Goal: Contribute content: Add original content to the website for others to see

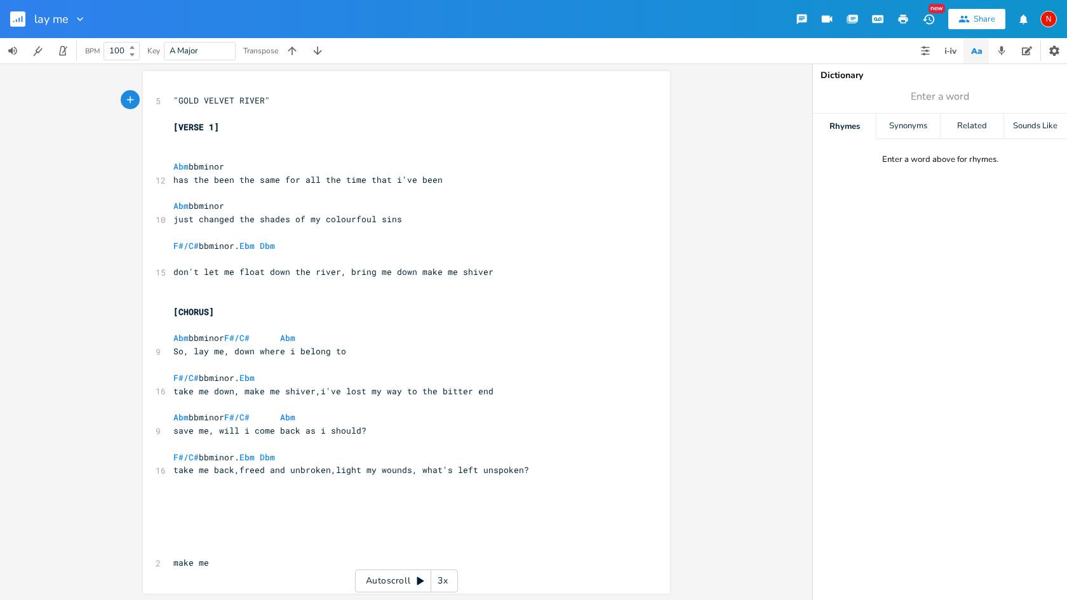
scroll to position [0, 1]
click at [25, 24] on button "button" at bounding box center [22, 19] width 25 height 30
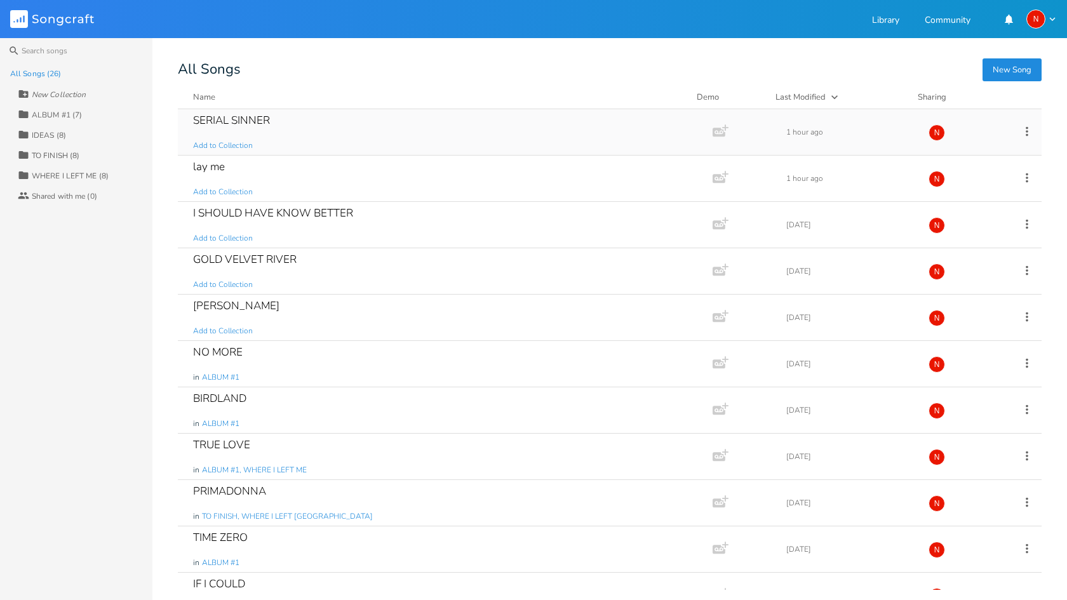
click at [231, 121] on div "SERIAL SINNER" at bounding box center [231, 120] width 77 height 11
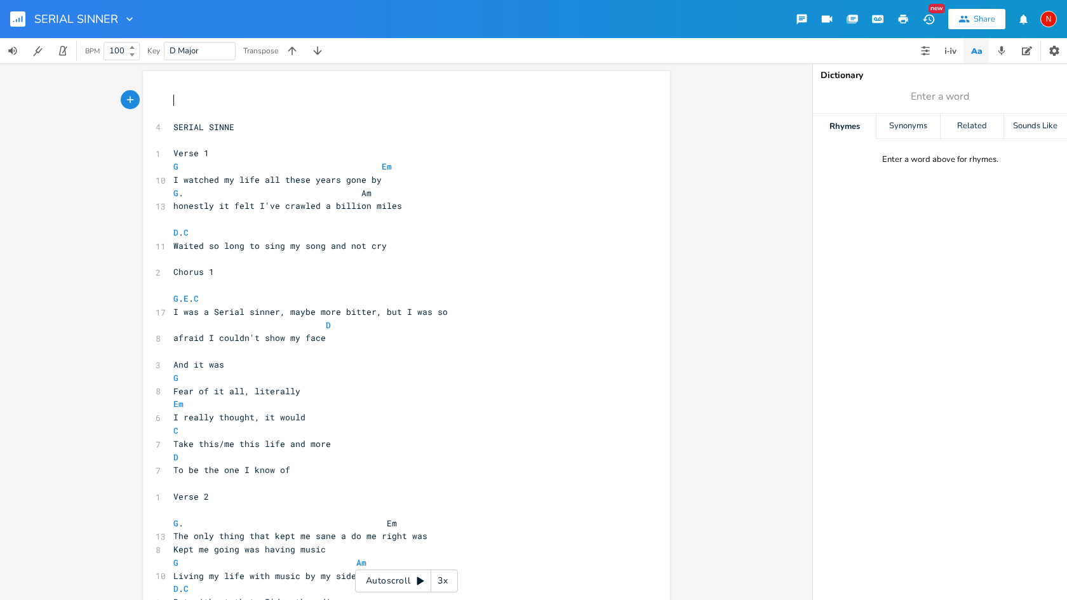
scroll to position [0, 1]
click at [234, 129] on span "SERIAL SINNE" at bounding box center [203, 126] width 61 height 11
type textarea "r"
type textarea "R"
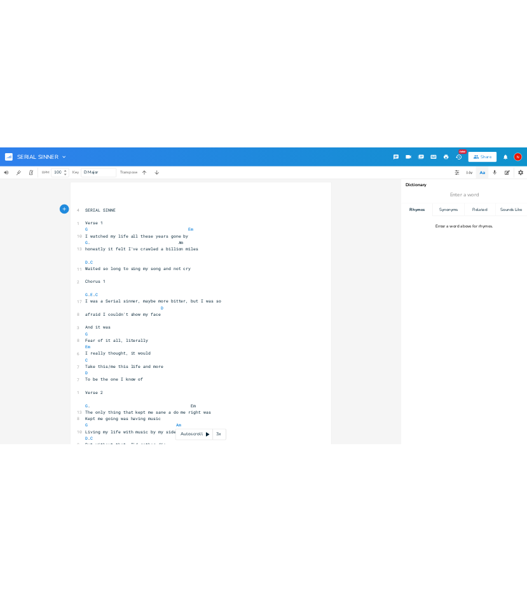
scroll to position [0, 5]
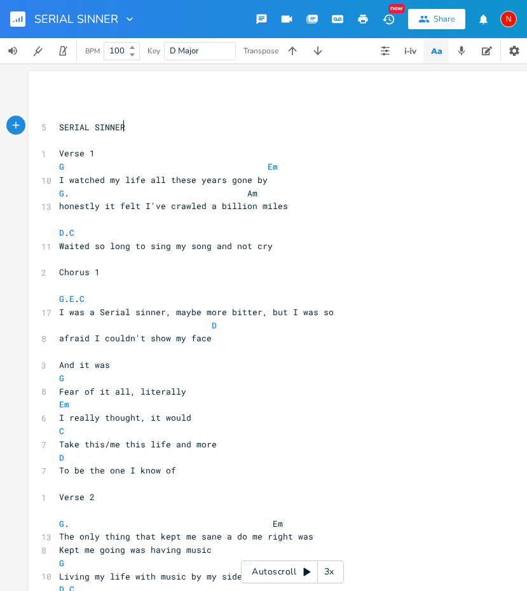
click at [99, 179] on span "I watched my life all these years gone by" at bounding box center [163, 179] width 208 height 11
click at [128, 175] on span "I watch my life all these years gone by" at bounding box center [158, 179] width 198 height 11
type textarea ","
type textarea "led a billion miles"
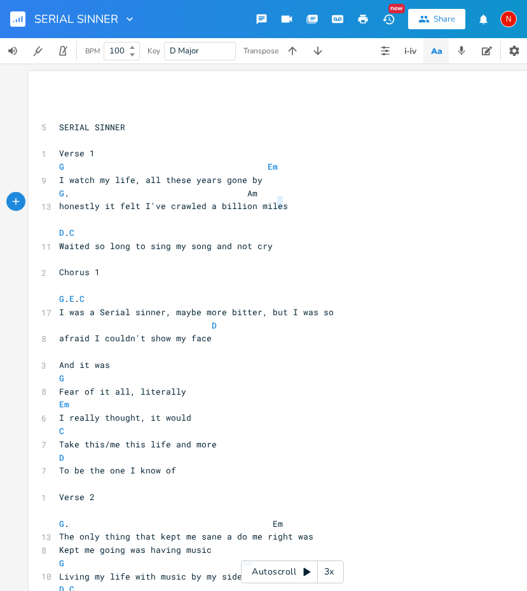
type textarea "D."
type textarea "honestly it felt I've crawled a billion miles"
drag, startPoint x: 278, startPoint y: 204, endPoint x: 57, endPoint y: 203, distance: 221.1
click at [59, 203] on span "honestly it felt I've crawled a billion miles" at bounding box center [173, 205] width 229 height 11
click at [95, 203] on span "honestly it felt I've crawled a billion miles" at bounding box center [173, 205] width 229 height 11
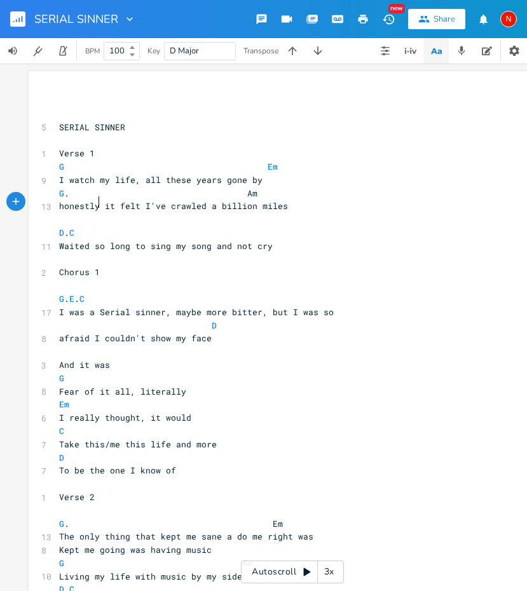
scroll to position [0, 130]
type textarea ","
click at [107, 200] on span "honestly, it felt I've crawled a billion miles" at bounding box center [176, 205] width 234 height 11
click at [138, 205] on span "honestly,it felt I've crawled a billion miles" at bounding box center [173, 205] width 229 height 11
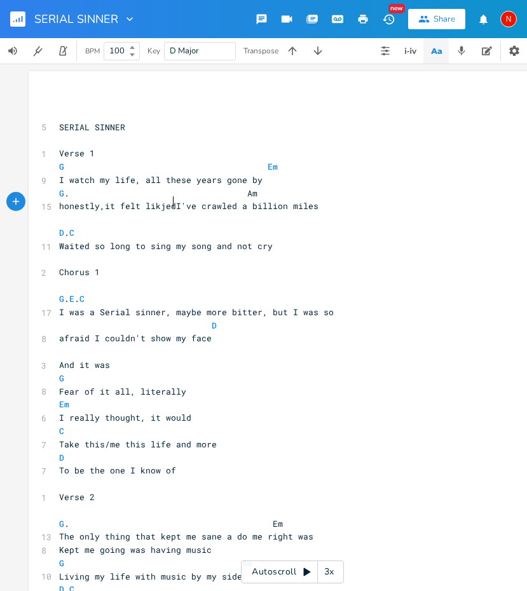
type textarea "likjed="
type textarea "e"
click at [186, 206] on span "honestly,it felt like I've crawled a billion miles" at bounding box center [186, 205] width 254 height 11
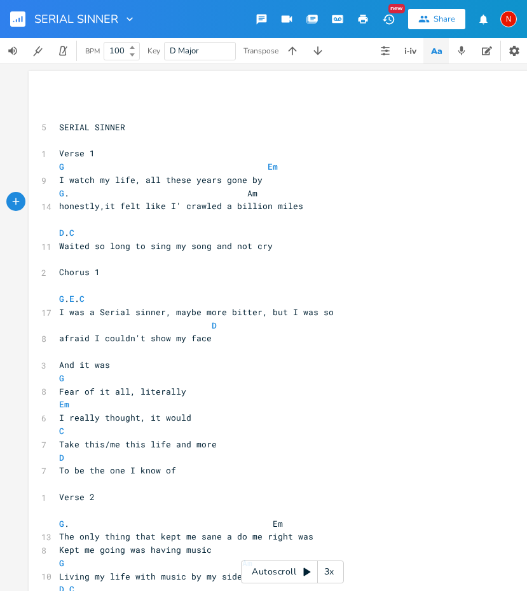
type textarea "d"
type textarea "'d"
click at [326, 204] on pre "honestly,it felt like I'd crawled a billion miles" at bounding box center [286, 205] width 459 height 13
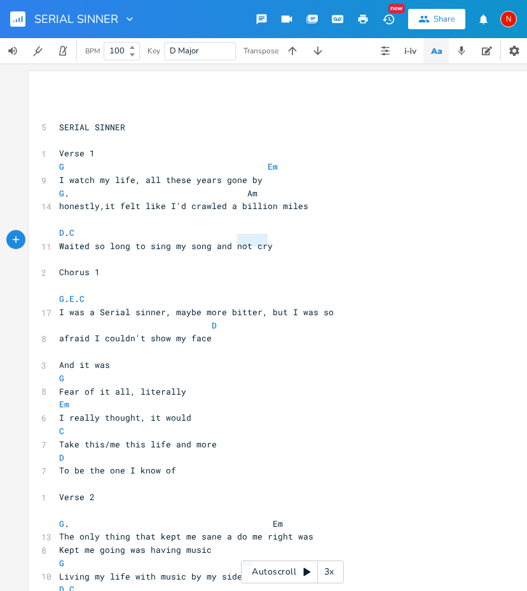
type textarea "sing my song and not cry"
type textarea "Waited so long to sing my song and not cry"
drag, startPoint x: 268, startPoint y: 239, endPoint x: 53, endPoint y: 243, distance: 214.7
click at [57, 243] on pre "Waited so long to sing my song and not cry" at bounding box center [286, 245] width 459 height 13
drag, startPoint x: 194, startPoint y: 303, endPoint x: 169, endPoint y: 304, distance: 25.4
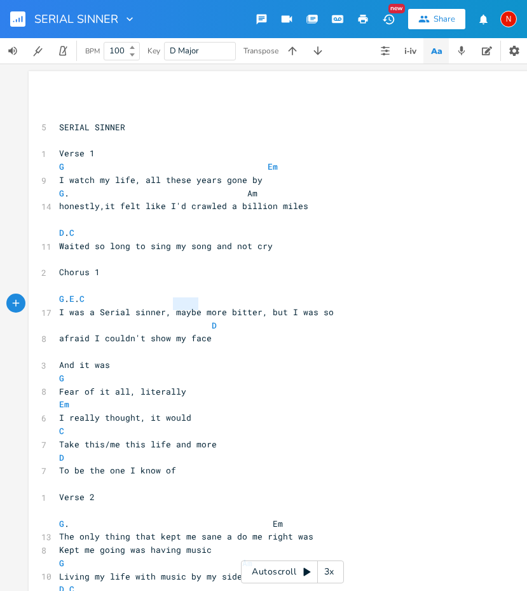
click at [169, 306] on span "I was a Serial sinner, maybe more bitter, but I was so" at bounding box center [196, 311] width 274 height 11
type textarea "full love"
type textarea "I was a Serial sinner, full love more bitter"
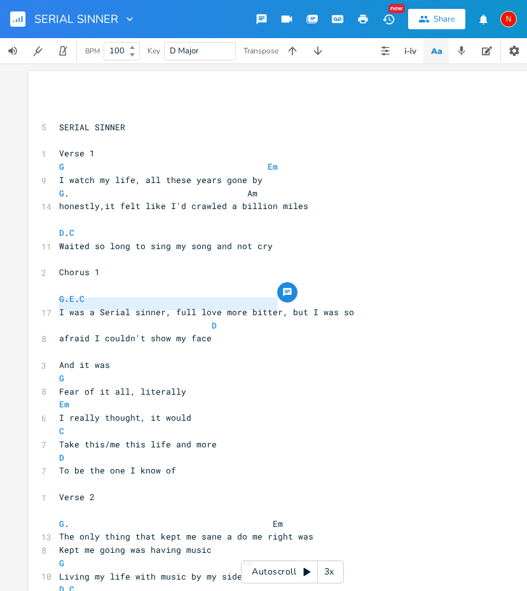
drag, startPoint x: 272, startPoint y: 306, endPoint x: 56, endPoint y: 303, distance: 216.0
click at [59, 306] on span "I was a Serial sinner, full love more bitter, but I was so" at bounding box center [206, 311] width 295 height 11
click at [102, 438] on span "Take this/me this life and more" at bounding box center [138, 443] width 158 height 11
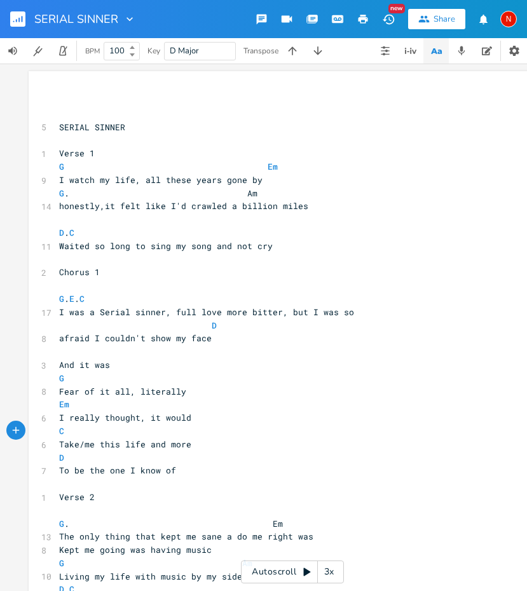
scroll to position [0, 1]
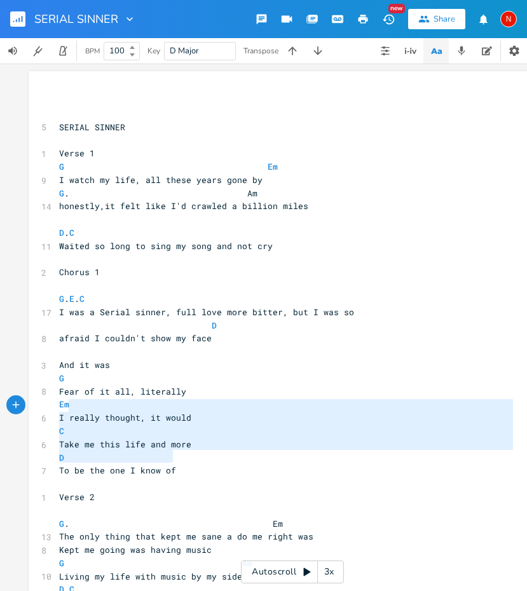
type textarea "I really thought, it would C Take me this life and more D To be the one I know …"
drag, startPoint x: 173, startPoint y: 455, endPoint x: 55, endPoint y: 405, distance: 128.7
click at [57, 405] on div "​ ​ 5 SERIAL SINNER ​ 1 Verse 1 G Em 9 I watch my life, all these years gone by…" at bounding box center [286, 517] width 459 height 846
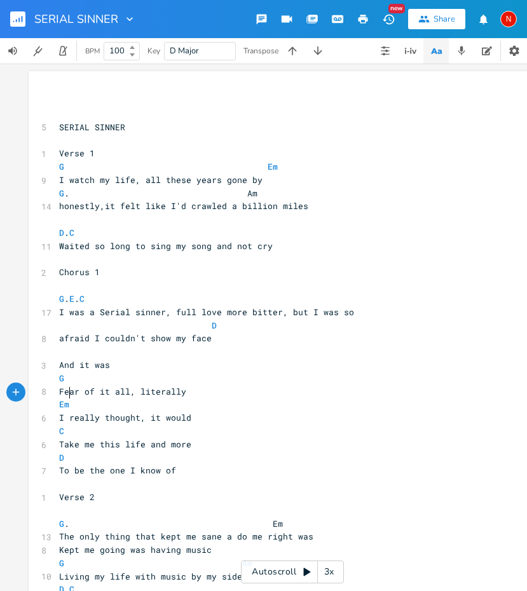
click at [227, 398] on pre "Em" at bounding box center [286, 404] width 459 height 13
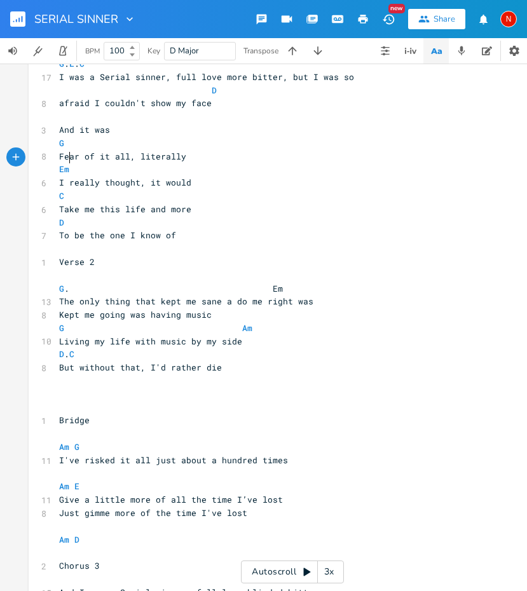
scroll to position [239, 0]
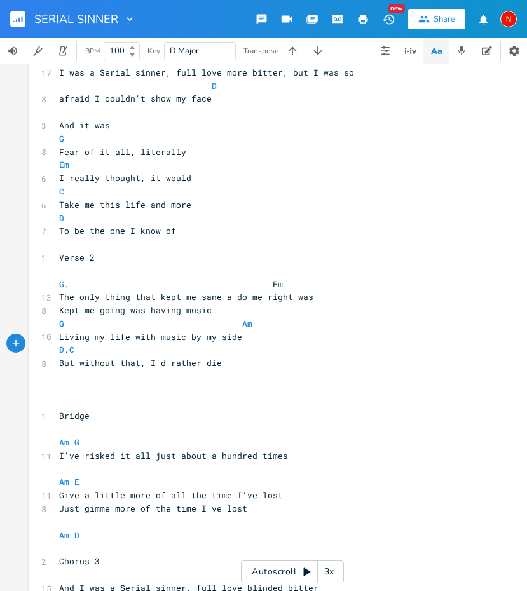
click at [320, 356] on pre "But without that, I'd rather die" at bounding box center [286, 362] width 459 height 13
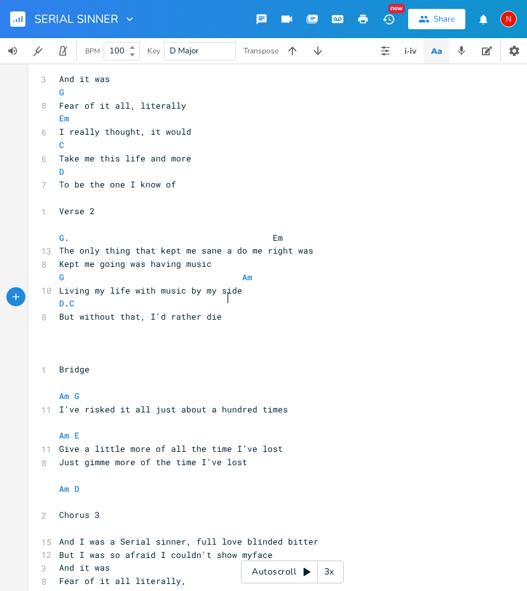
scroll to position [297, 0]
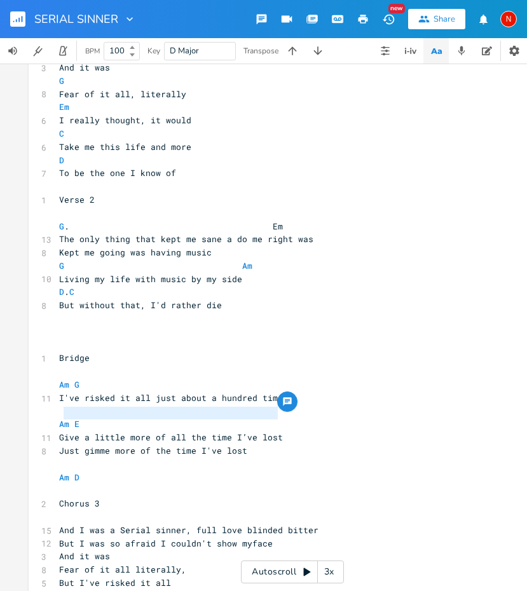
type textarea "Give a little more of all the time I’ve lost"
drag, startPoint x: 275, startPoint y: 415, endPoint x: 57, endPoint y: 415, distance: 218.5
click at [59, 431] on span "Give a little more of all the time I’ve lost" at bounding box center [171, 436] width 224 height 11
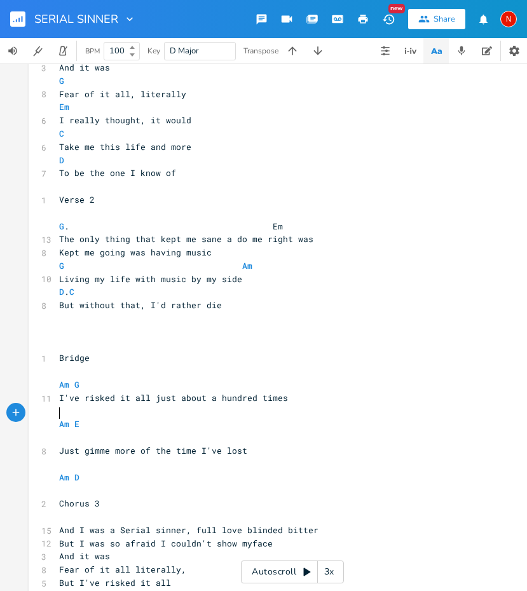
click at [109, 445] on span "Just gimme more of the time I've lost" at bounding box center [153, 450] width 188 height 11
type textarea "a little"
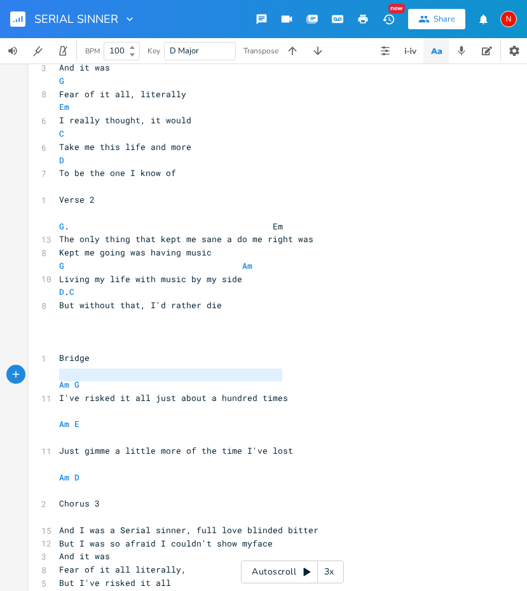
type textarea "Am G I've risked it all just about a hundred times"
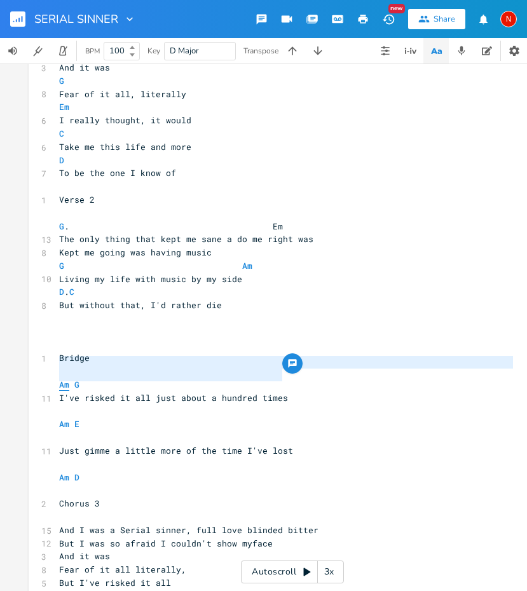
drag, startPoint x: 299, startPoint y: 379, endPoint x: 55, endPoint y: 367, distance: 243.6
click at [57, 367] on div "​ ​ 5 SERIAL SINNER ​ 1 Verse 1 G Em 9 I watch my life, all these years gone by…" at bounding box center [286, 220] width 459 height 846
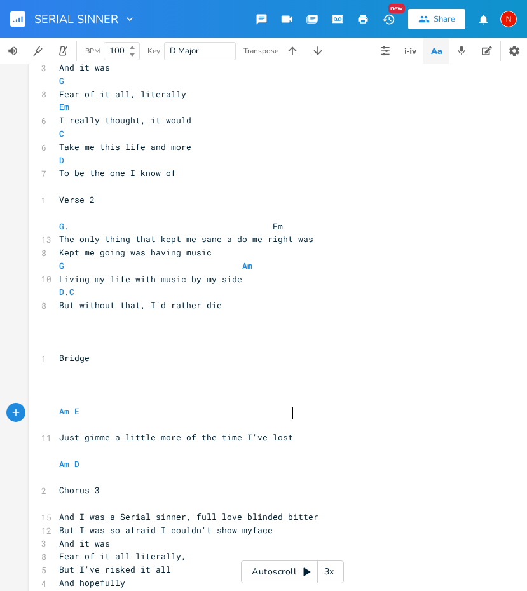
click at [297, 431] on pre "Just gimme a little more of the time I've lost" at bounding box center [286, 437] width 459 height 13
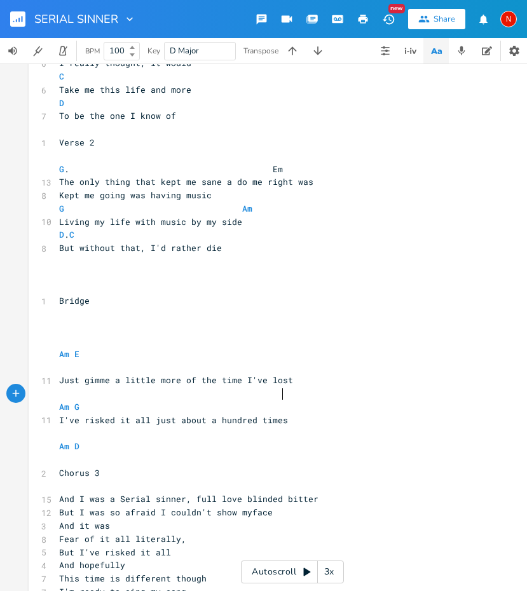
scroll to position [361, 0]
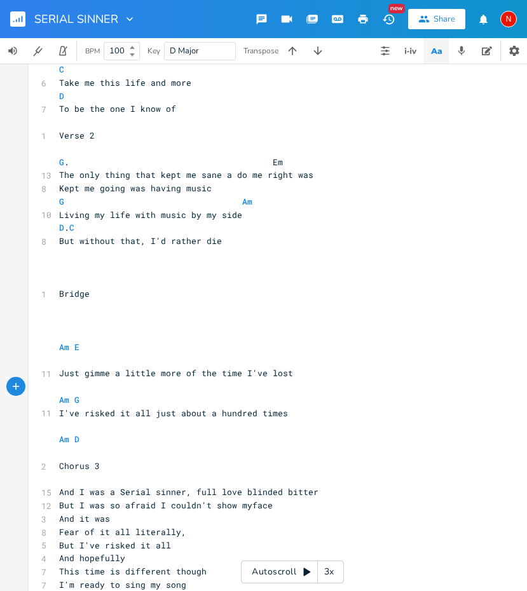
click at [113, 446] on pre "​" at bounding box center [286, 452] width 459 height 13
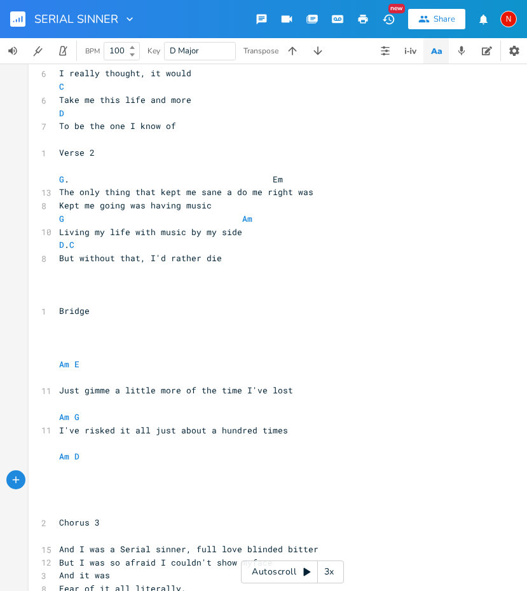
scroll to position [344, 0]
click at [76, 345] on pre "​" at bounding box center [286, 351] width 459 height 13
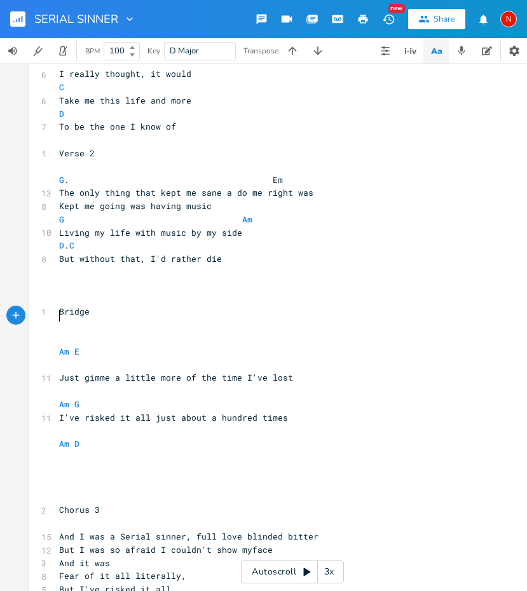
click at [75, 358] on pre at bounding box center [286, 364] width 459 height 13
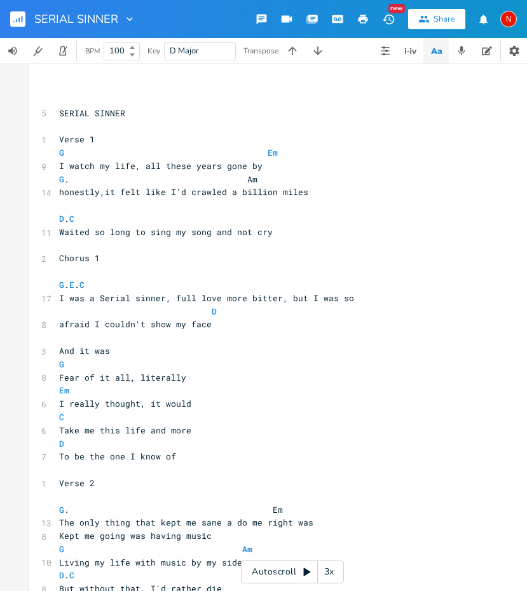
scroll to position [10, 0]
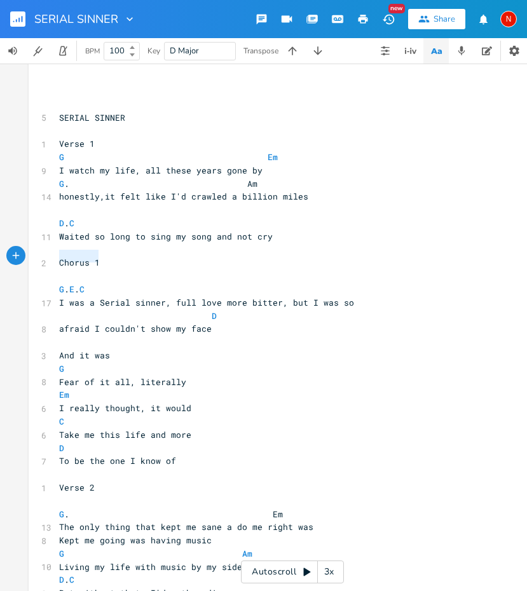
drag, startPoint x: 100, startPoint y: 257, endPoint x: 55, endPoint y: 258, distance: 44.5
click at [57, 258] on pre "Chorus 1" at bounding box center [286, 262] width 459 height 13
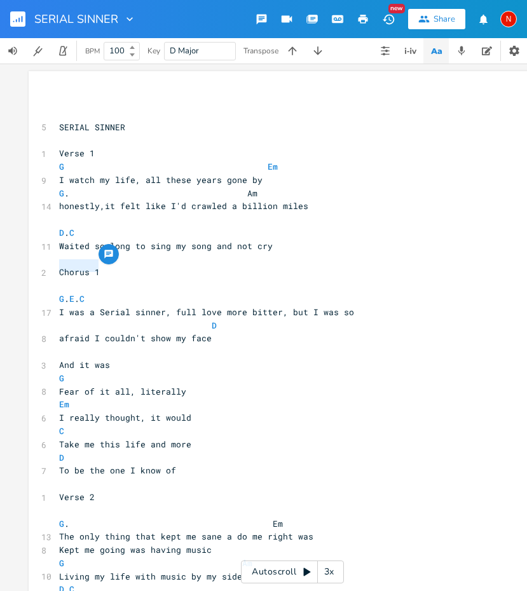
scroll to position [0, 0]
type textarea "CHORUS"
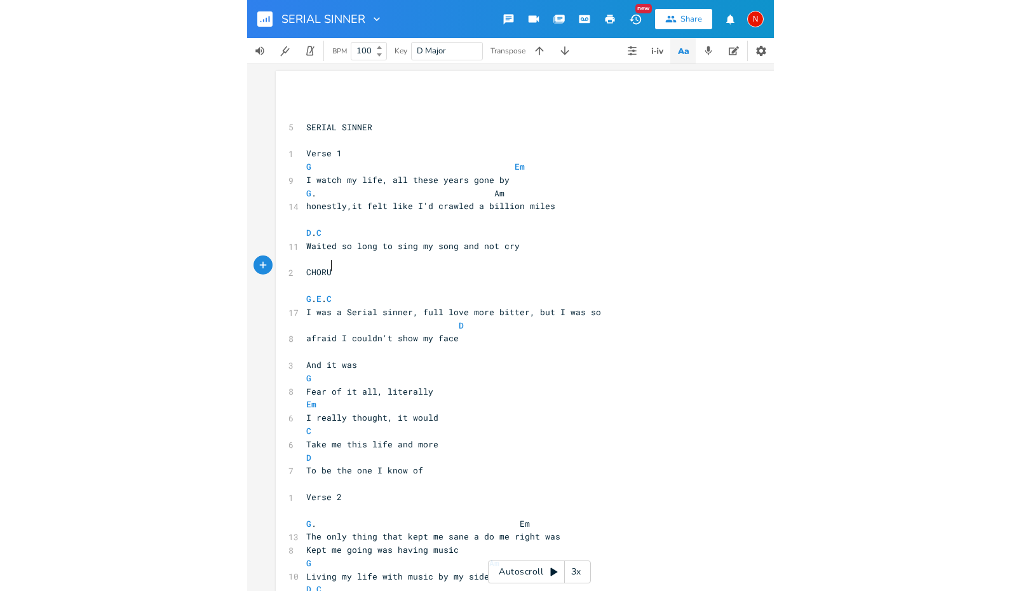
scroll to position [0, 29]
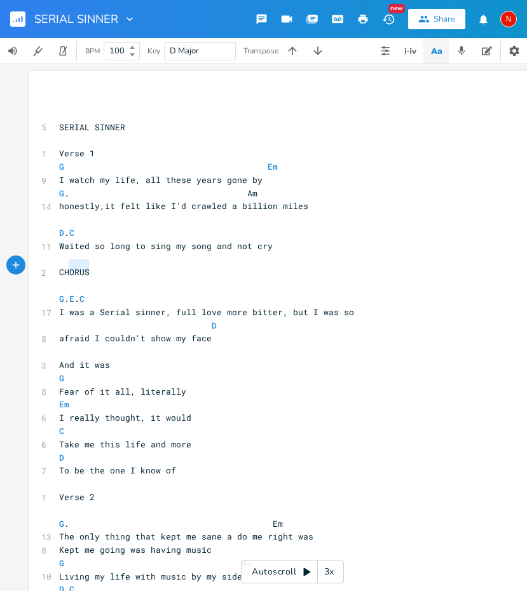
type textarea "CHORUS"
drag, startPoint x: 91, startPoint y: 271, endPoint x: 55, endPoint y: 271, distance: 36.8
click at [57, 271] on pre "CHORUS" at bounding box center [286, 272] width 459 height 13
click at [487, 50] on icon "button" at bounding box center [487, 50] width 10 height 9
click at [441, 56] on icon "button" at bounding box center [436, 51] width 16 height 16
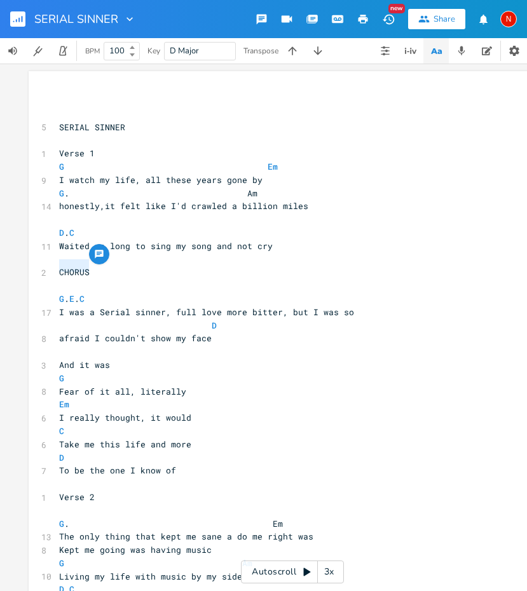
click at [441, 56] on icon "button" at bounding box center [436, 51] width 16 height 16
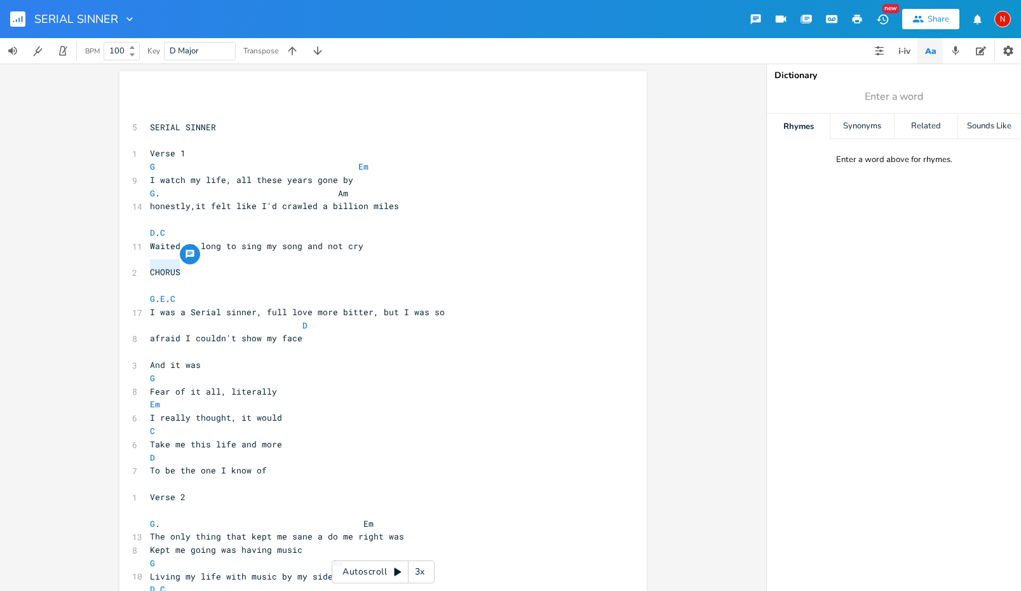
click at [151, 279] on pre "​" at bounding box center [376, 285] width 459 height 13
click at [168, 267] on span "CHORUS" at bounding box center [165, 271] width 30 height 11
type textarea "CHORUS"
click at [170, 282] on pre "​" at bounding box center [376, 285] width 459 height 13
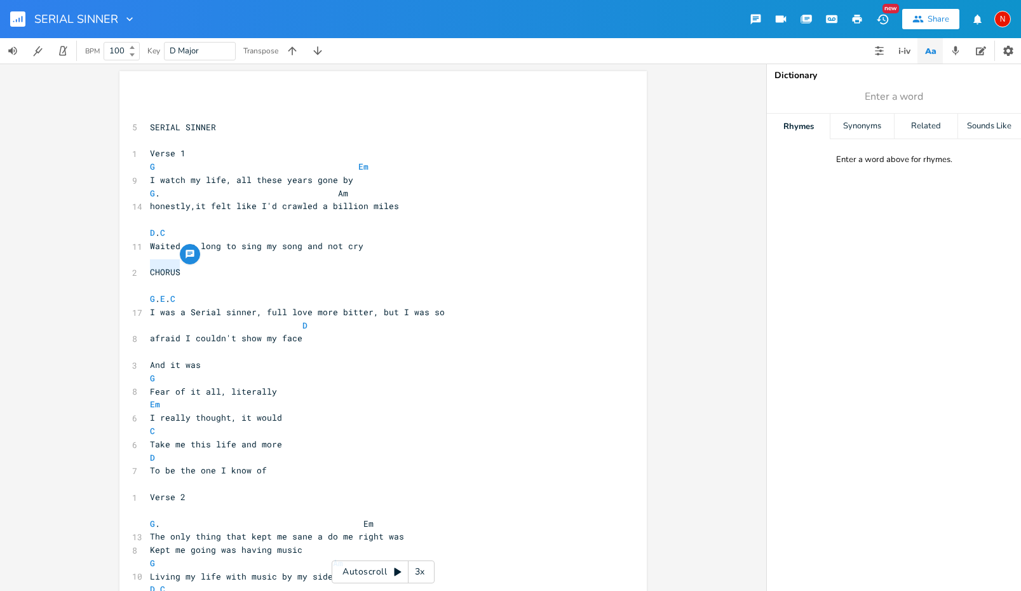
drag, startPoint x: 179, startPoint y: 260, endPoint x: 144, endPoint y: 264, distance: 35.1
click at [147, 266] on pre "CHORUS" at bounding box center [376, 272] width 459 height 13
type textarea "CHORUS"
click at [185, 259] on icon "button" at bounding box center [190, 254] width 10 height 10
click at [439, 257] on div "​ ​ 5 SERIAL SINNER ​ 1 Verse 1 G Em 9 I watch my life, all these years gone by…" at bounding box center [376, 536] width 459 height 885
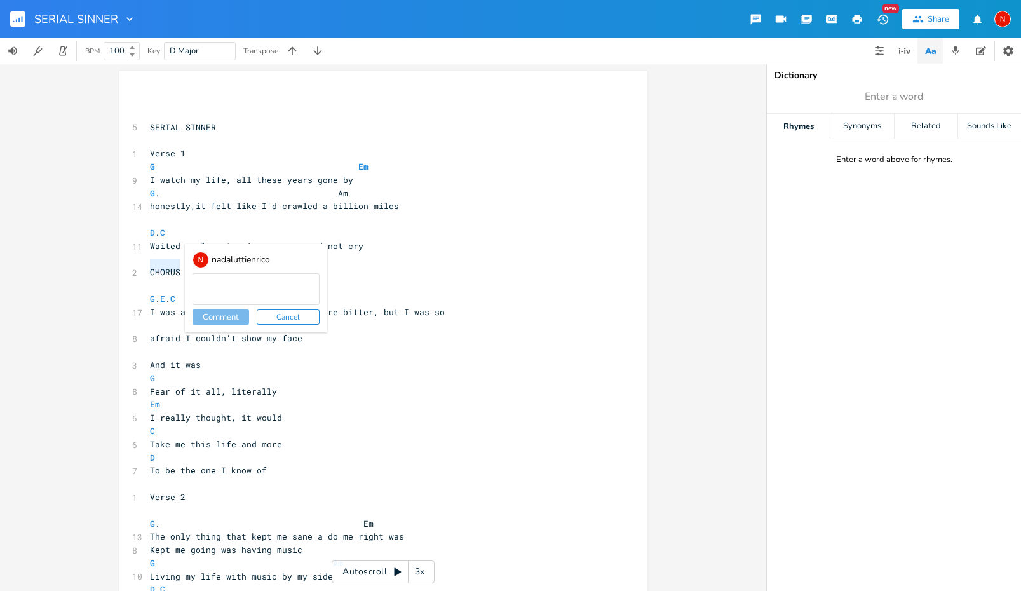
scroll to position [8, 0]
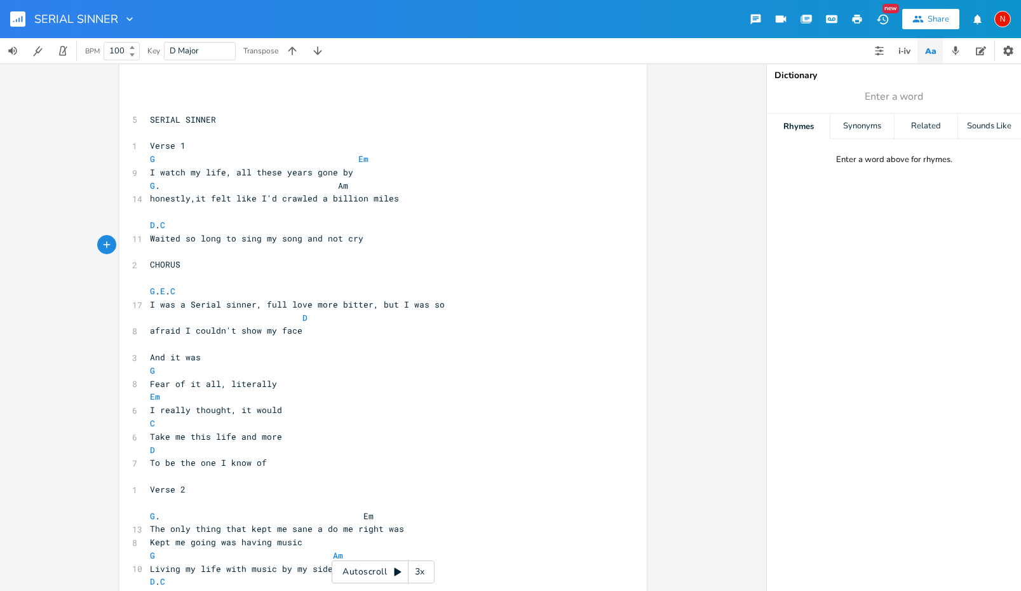
click at [141, 118] on div "CHORUS ​ ​ 5 SERIAL SINNER ​ 1 Verse 1 G Em 9 I watch my life, all these years …" at bounding box center [382, 527] width 527 height 926
click at [147, 118] on pre "SERIAL SINNER" at bounding box center [376, 119] width 459 height 13
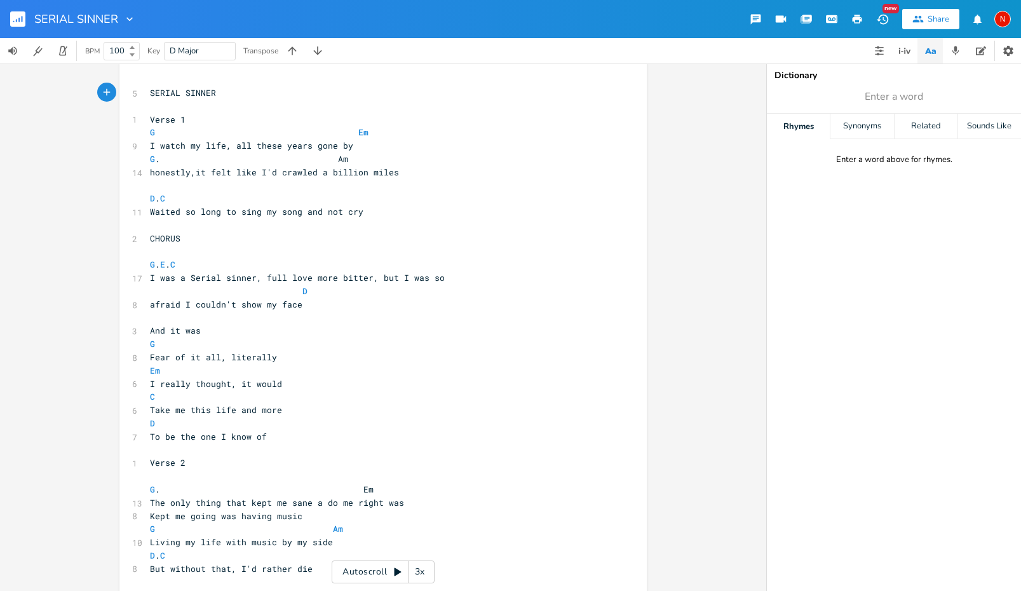
type textarea """
click at [239, 90] on pre ""SERIAL SINNER" at bounding box center [376, 92] width 459 height 13
type textarea """
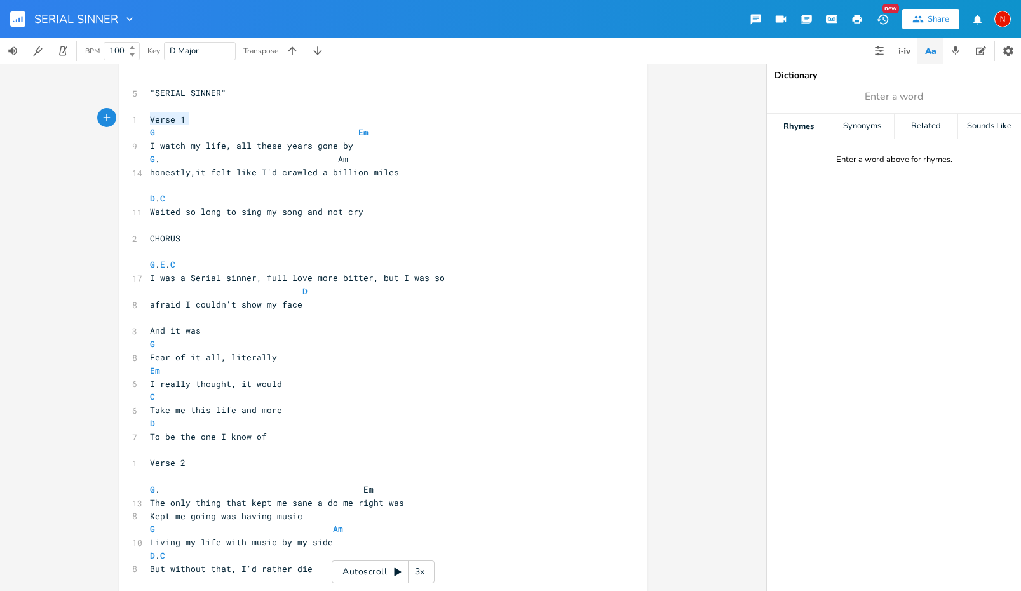
drag, startPoint x: 186, startPoint y: 118, endPoint x: 144, endPoint y: 119, distance: 42.6
click at [147, 119] on pre "Verse 1" at bounding box center [376, 119] width 459 height 13
type textarea "VERSE 1"
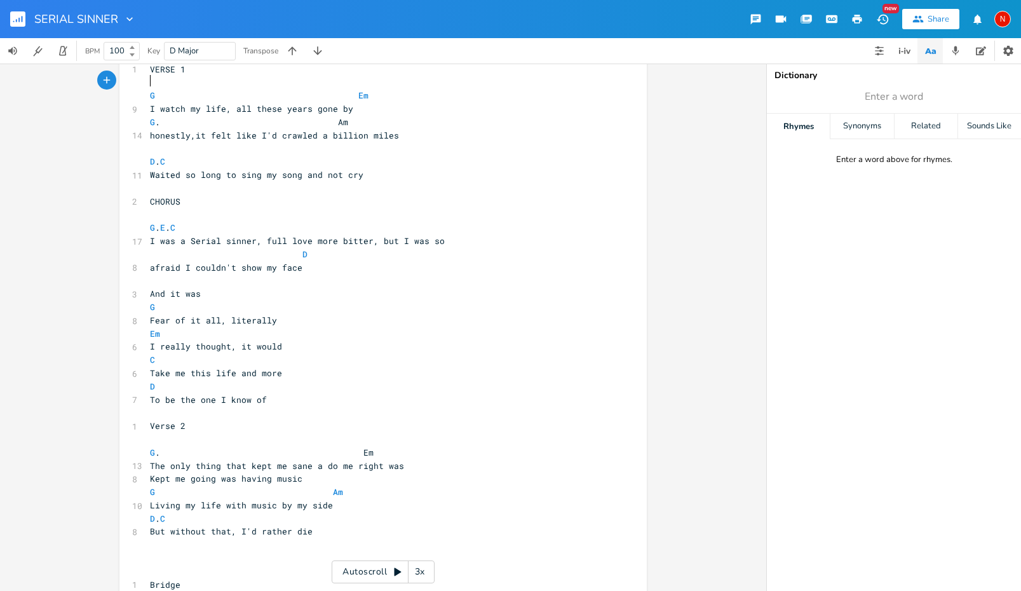
scroll to position [58, 0]
click at [208, 287] on pre "And it was" at bounding box center [376, 293] width 459 height 13
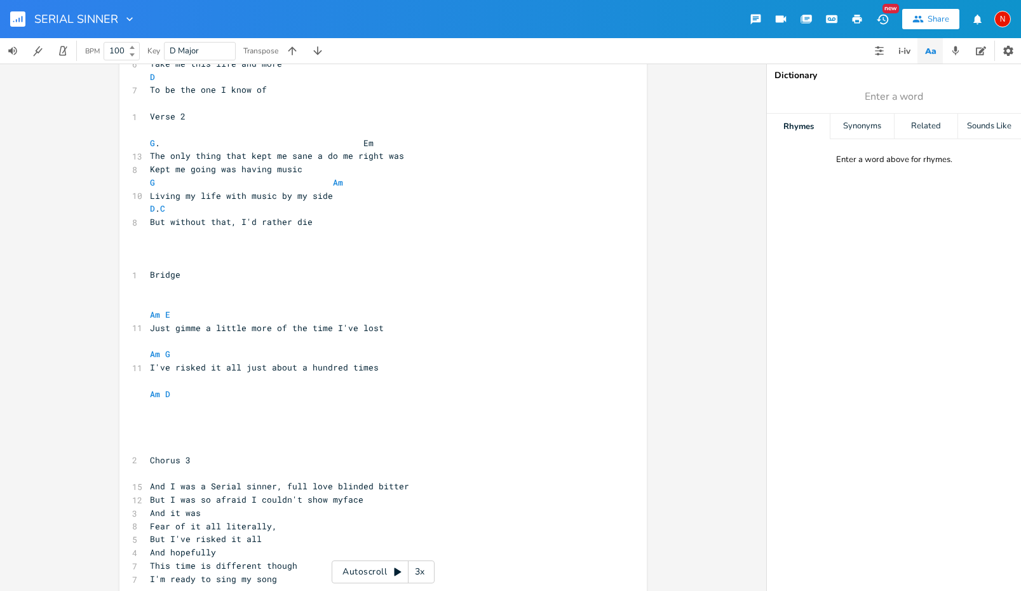
scroll to position [380, 0]
click at [180, 295] on pre "​" at bounding box center [376, 301] width 459 height 13
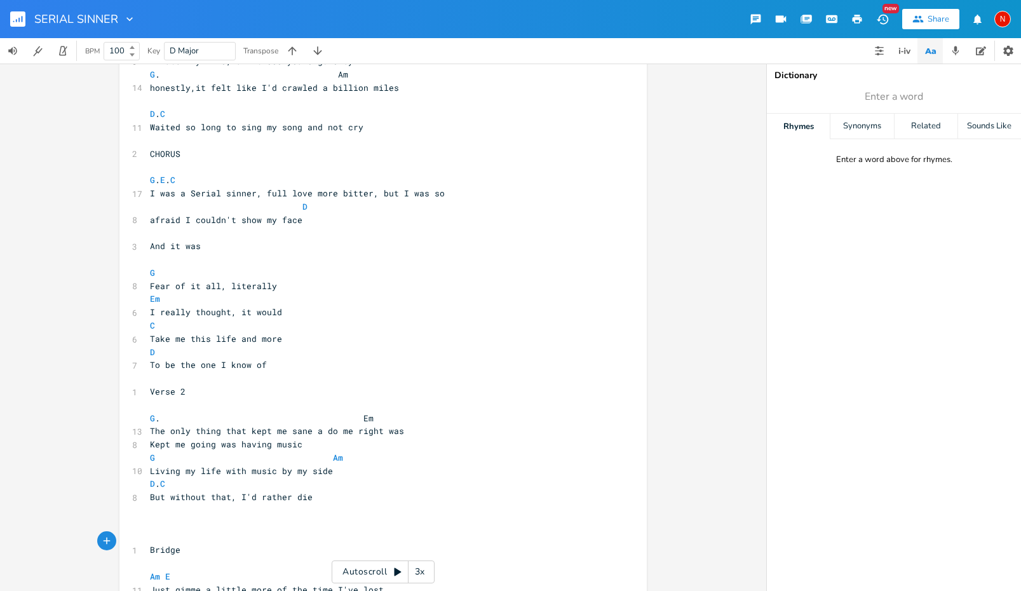
scroll to position [96, 0]
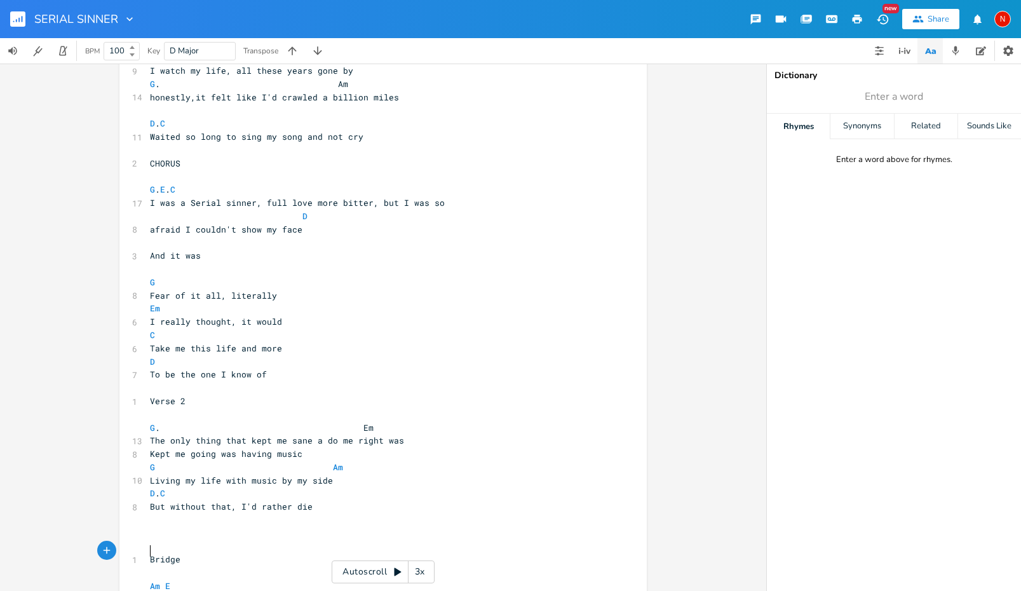
click at [276, 302] on pre "Em" at bounding box center [376, 308] width 459 height 13
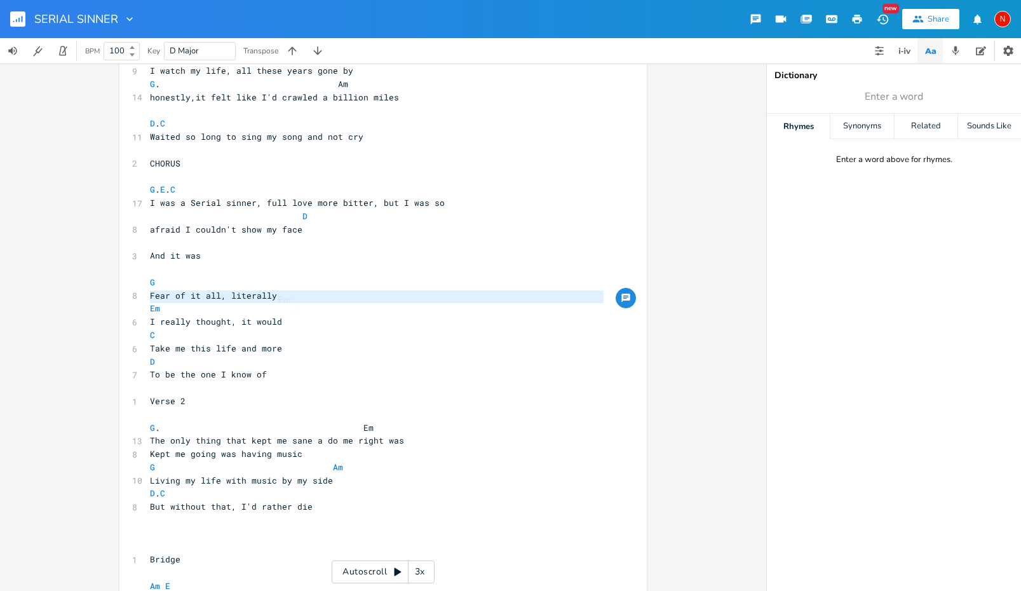
type textarea "​Em"
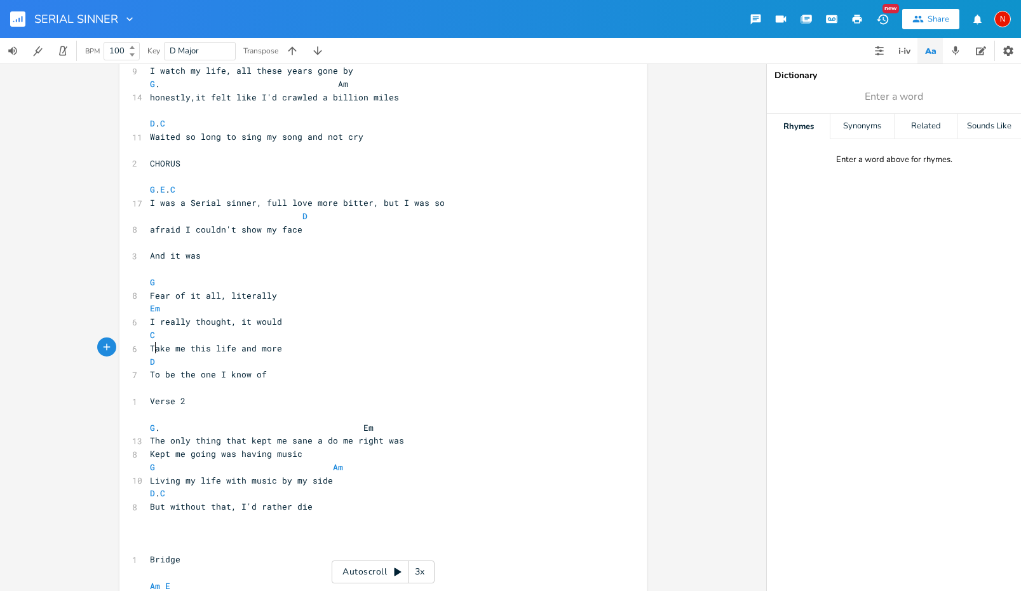
click at [268, 355] on pre "D" at bounding box center [376, 361] width 459 height 13
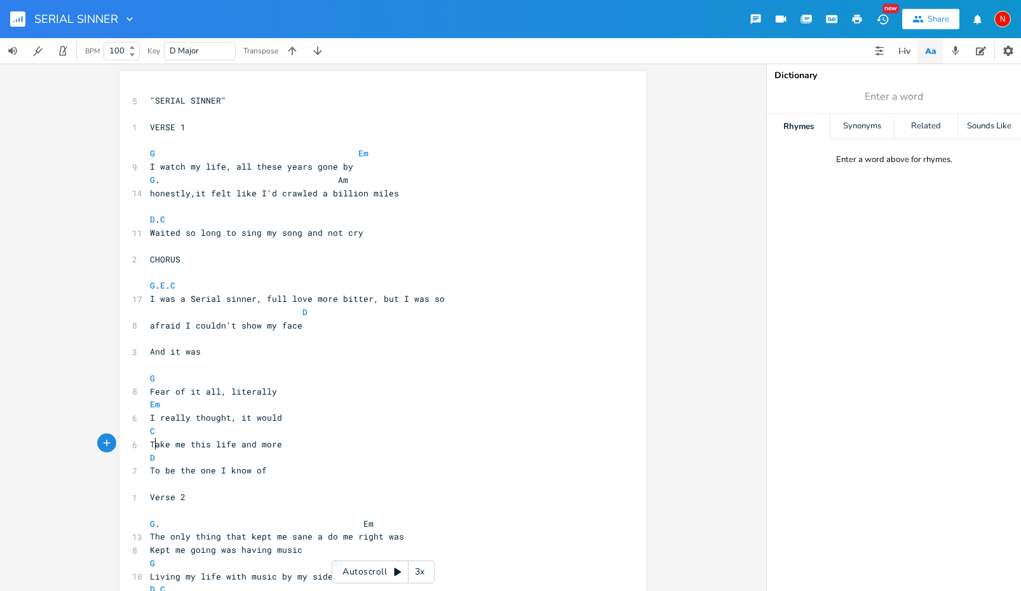
scroll to position [0, 0]
click at [195, 203] on pre "​" at bounding box center [376, 205] width 459 height 13
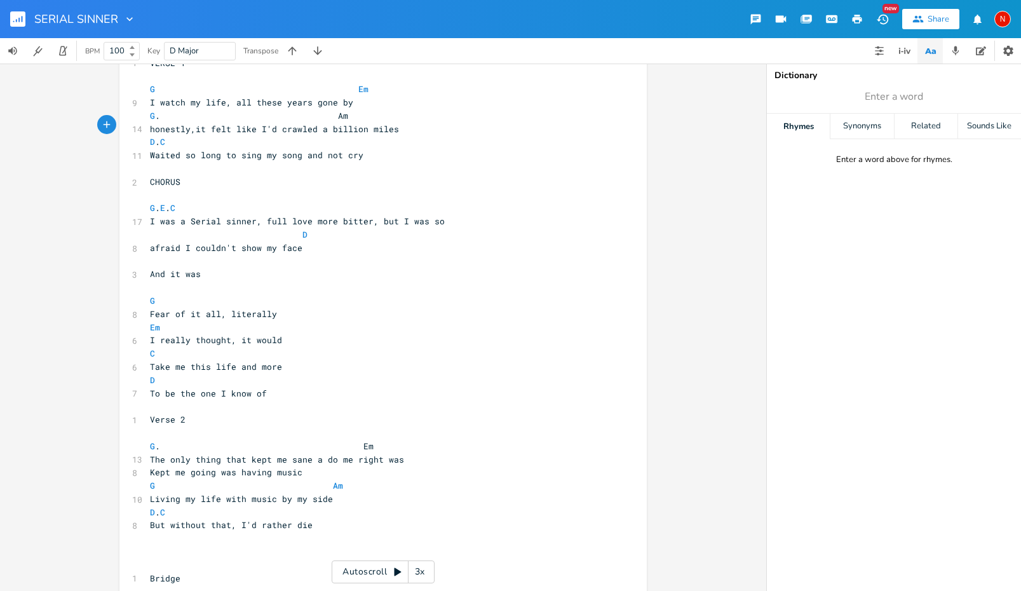
scroll to position [65, 0]
click at [171, 214] on span "I was a Serial sinner, full love more bitter, but I was so" at bounding box center [297, 219] width 295 height 11
type textarea ","
click at [189, 214] on span "I was a Serial sinner, full love more bitter, but I was so" at bounding box center [297, 219] width 295 height 11
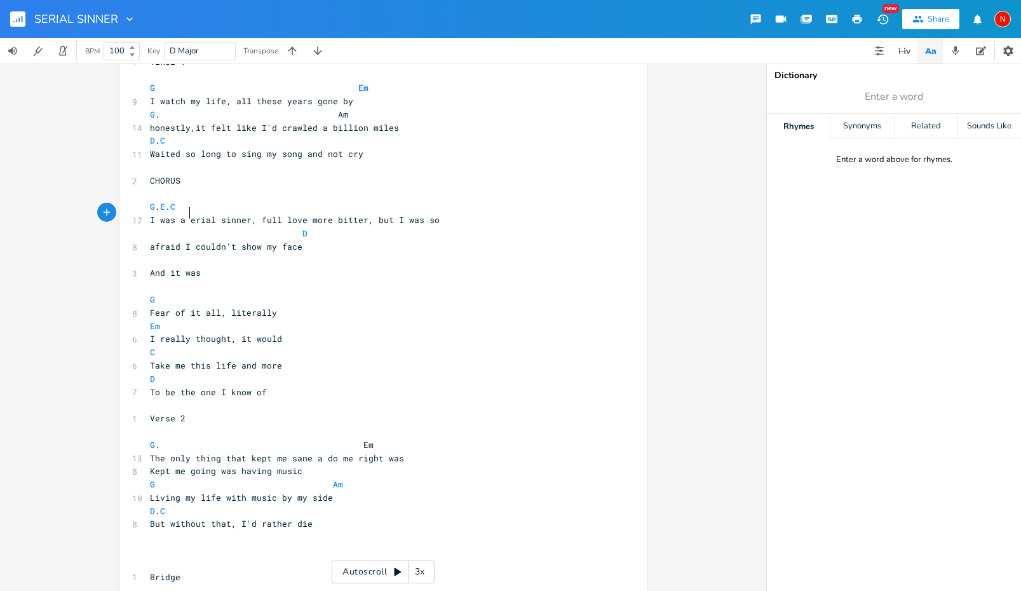
type textarea "S"
click at [322, 214] on span "I was a Serial sinner, full love more bitter, but I was so" at bounding box center [297, 219] width 295 height 11
type textarea "BLIN"
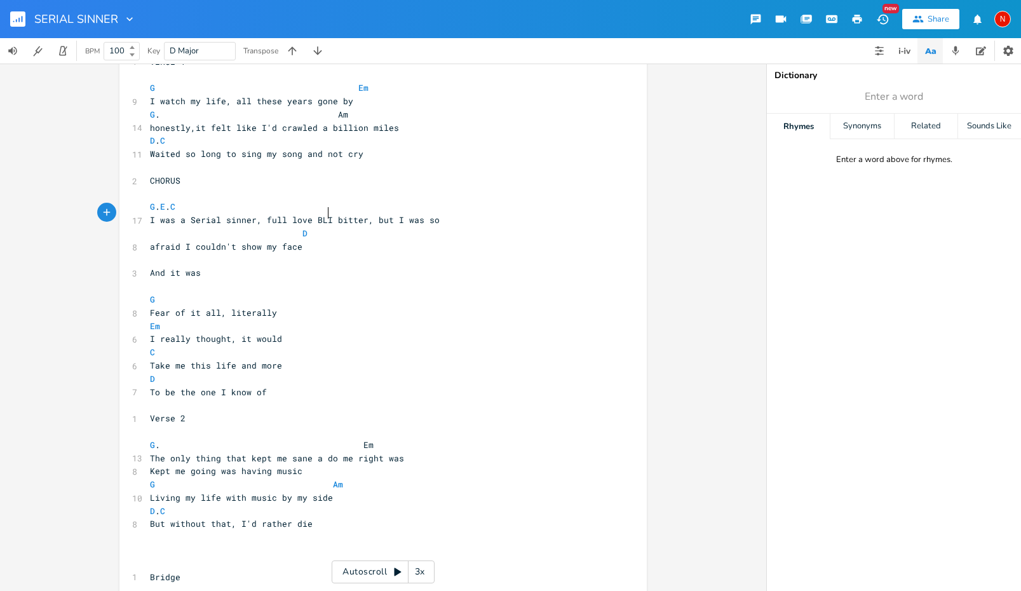
scroll to position [0, 16]
type textarea "blinded"
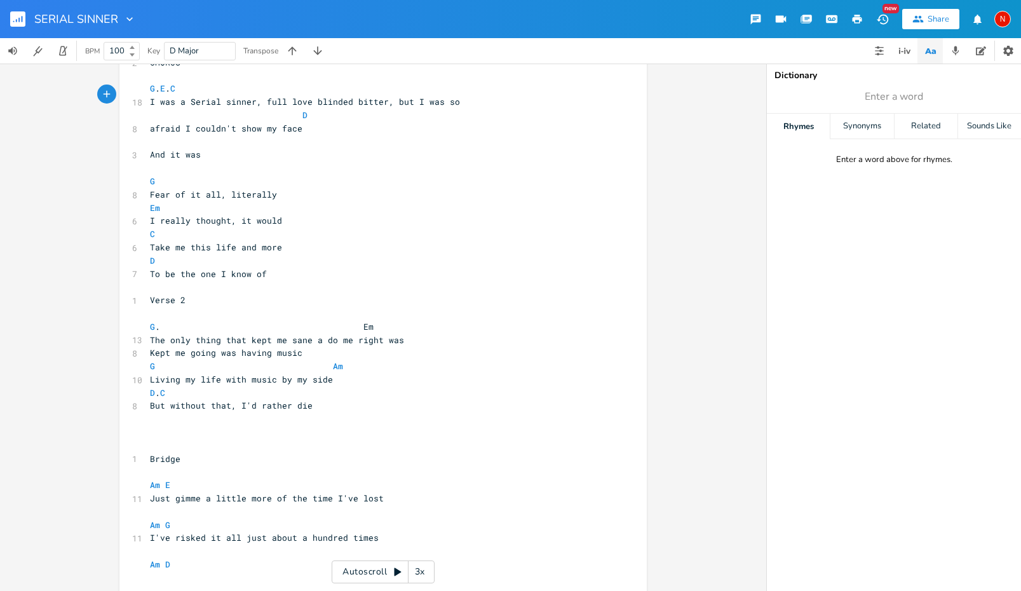
scroll to position [187, 0]
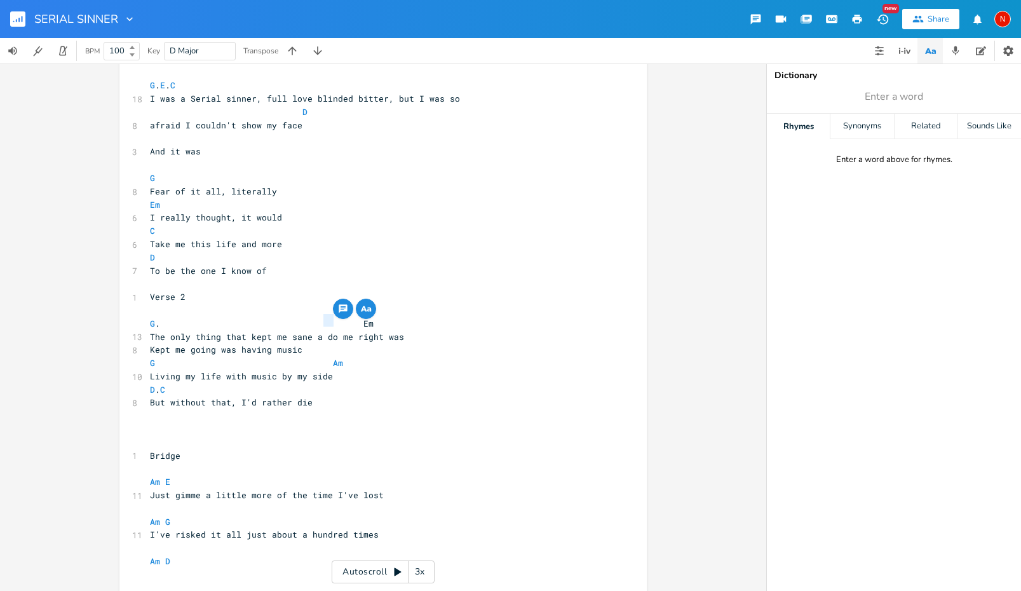
drag, startPoint x: 318, startPoint y: 321, endPoint x: 327, endPoint y: 320, distance: 8.9
click at [327, 331] on span "The only thing that kept me sane a do me right was" at bounding box center [277, 336] width 254 height 11
type textarea "did"
click at [379, 331] on span "The only thing that kept me sane a did me right was" at bounding box center [279, 336] width 259 height 11
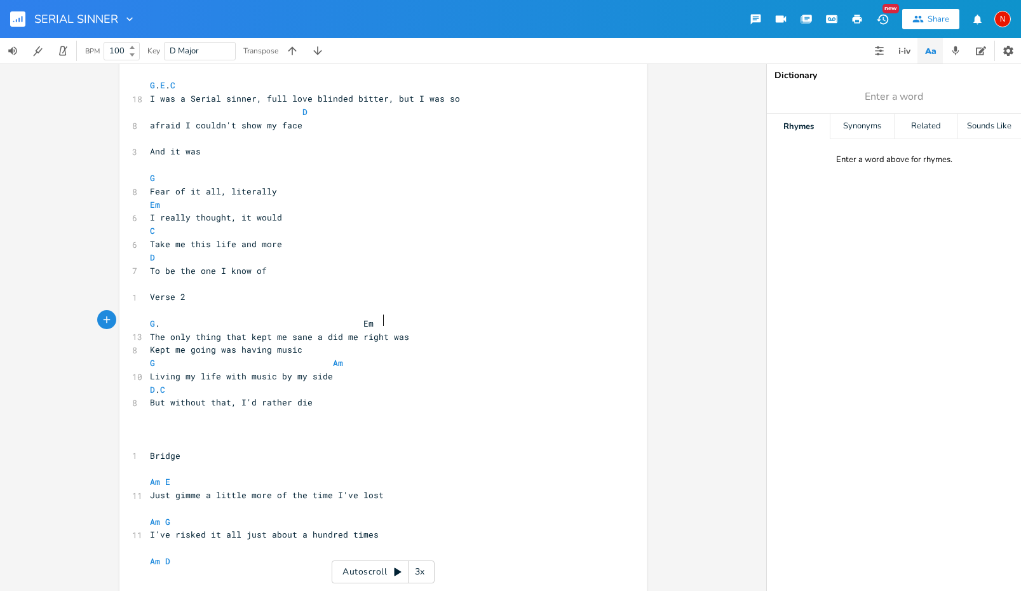
type textarea ","
type textarea "G"
type textarea "Kept me going was having music"
drag, startPoint x: 294, startPoint y: 334, endPoint x: 145, endPoint y: 336, distance: 149.3
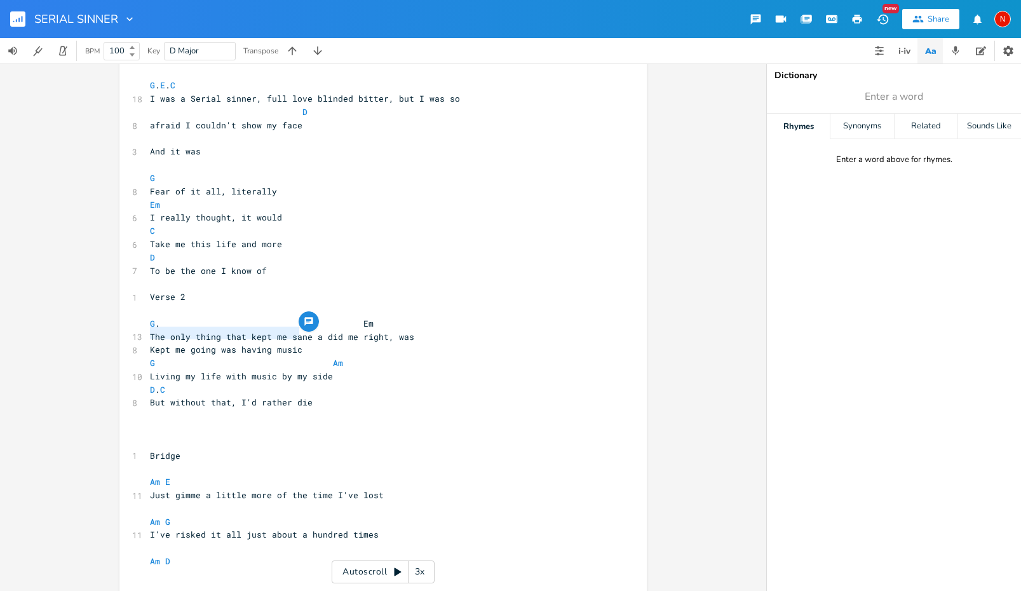
click at [147, 343] on pre "Kept me going was having music" at bounding box center [376, 349] width 459 height 13
click at [150, 370] on span "Living my life with music by my side" at bounding box center [241, 375] width 183 height 11
type textarea "l"
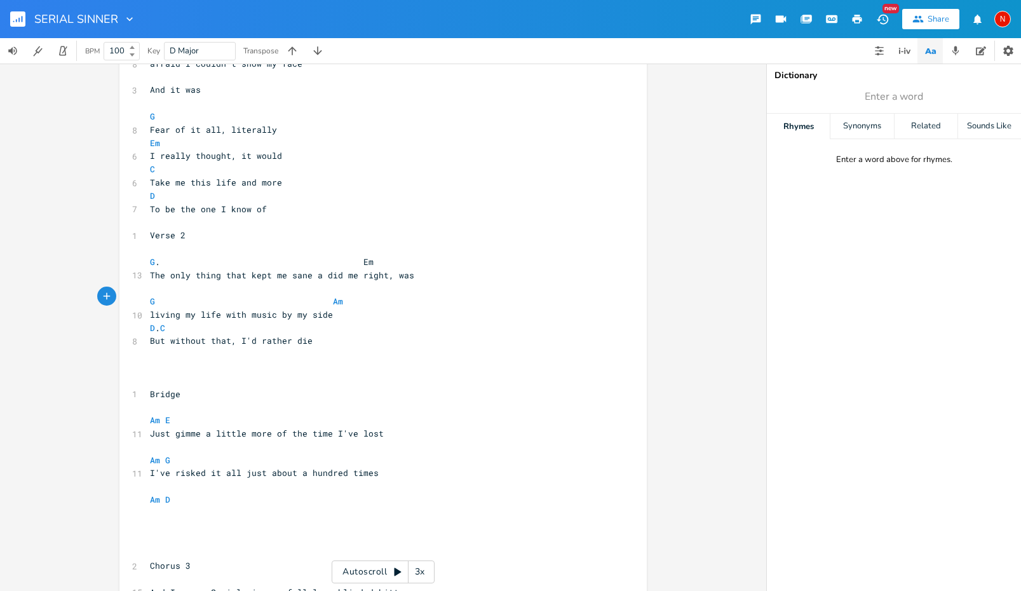
scroll to position [255, 0]
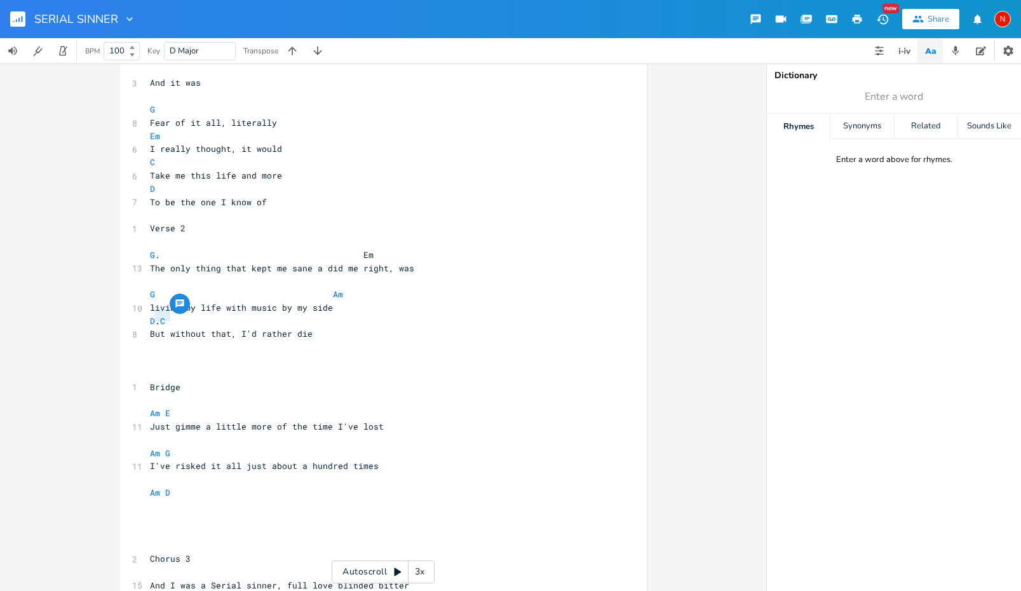
drag, startPoint x: 166, startPoint y: 318, endPoint x: 151, endPoint y: 318, distance: 15.3
click at [151, 328] on span "But without that, I'd rather die" at bounding box center [231, 333] width 163 height 11
type textarea "yet"
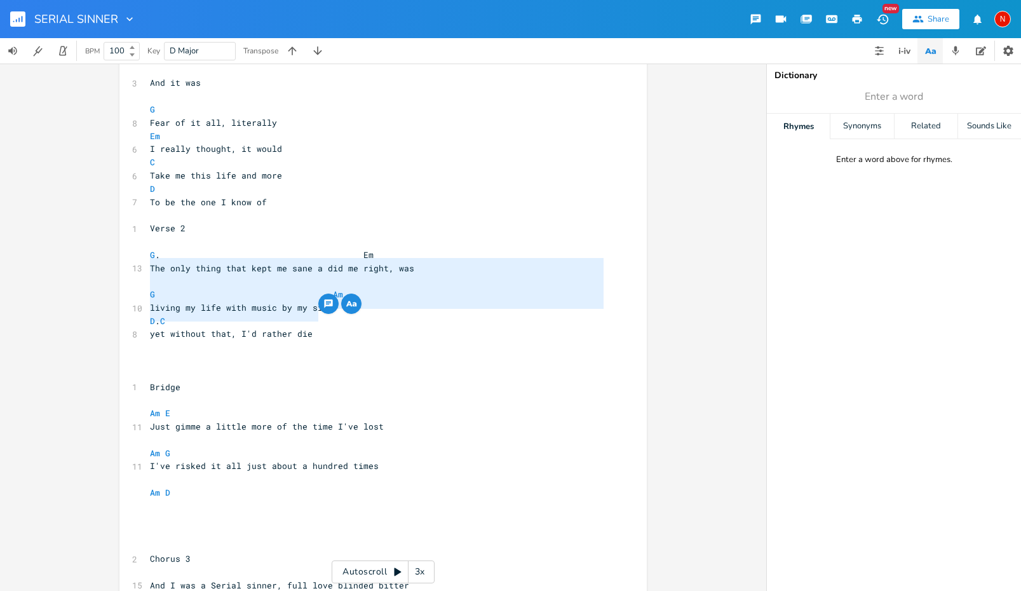
type textarea "The only thing that kept me sane a did me right, was G Am living my life with m…"
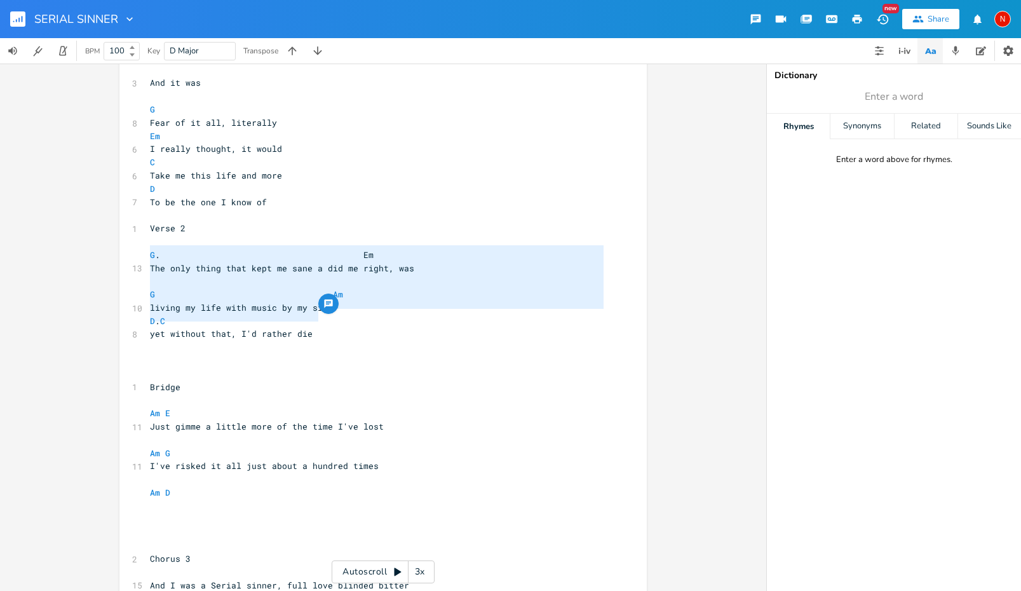
drag, startPoint x: 323, startPoint y: 319, endPoint x: 144, endPoint y: 254, distance: 190.5
click at [147, 254] on div "5 "SERIAL SINNER" ​ 1 VERSE 1 ​ G Em 9 I watch my life, all these years gone by…" at bounding box center [376, 268] width 459 height 859
click at [317, 262] on span "The only thing that kept me sane a did me right, was" at bounding box center [282, 267] width 264 height 11
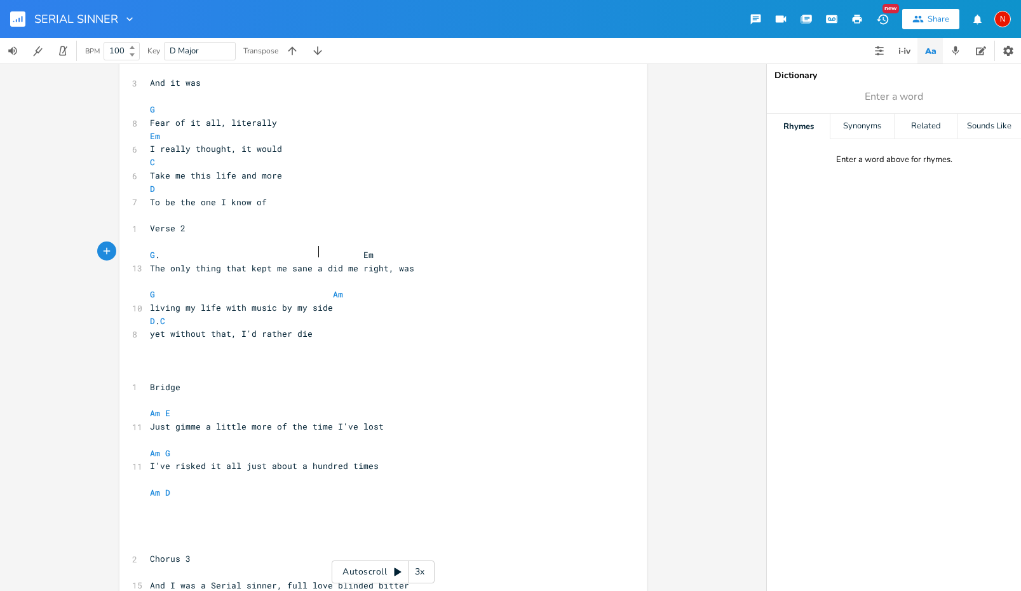
scroll to position [0, 96]
type textarea "nd"
click at [397, 262] on span "The only thing that kept me sane and did me right, was" at bounding box center [287, 267] width 274 height 11
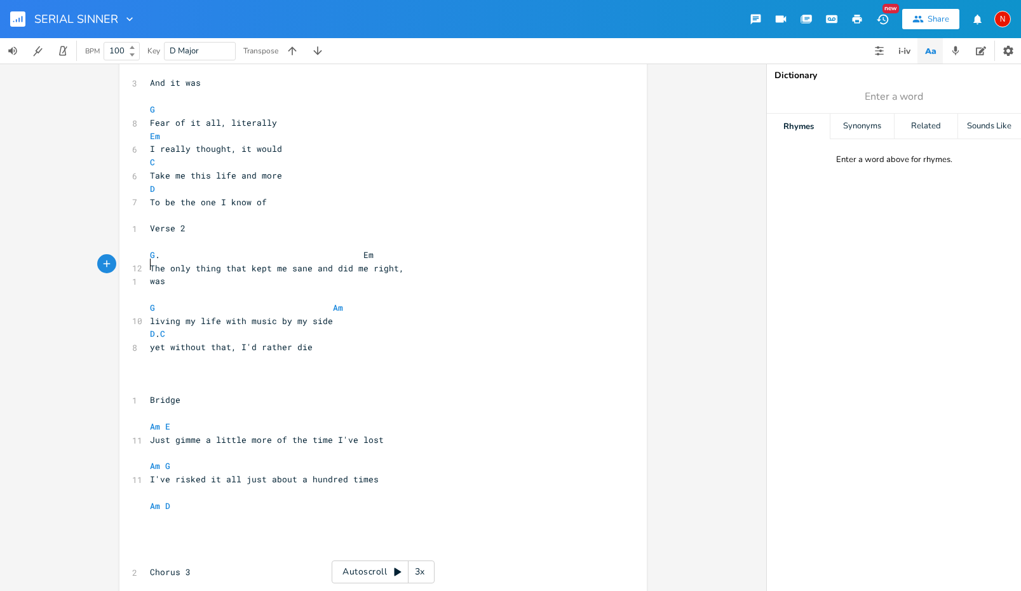
click at [150, 315] on span "living my life with music by my side" at bounding box center [241, 320] width 183 height 11
type textarea "was"
click at [163, 275] on span "was" at bounding box center [157, 280] width 15 height 11
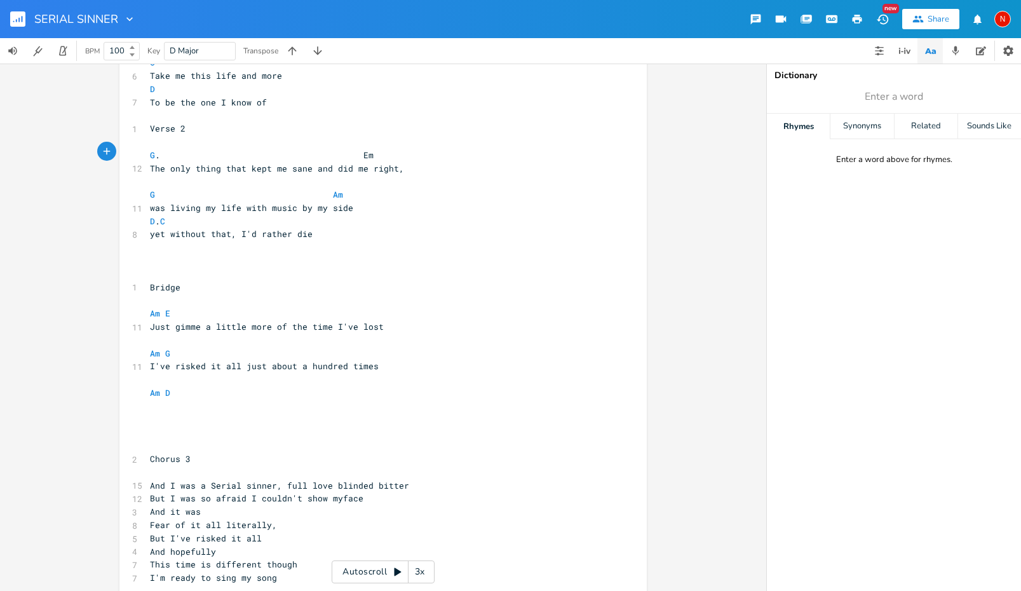
scroll to position [354, 0]
click at [285, 321] on span "Just gimme a little more of the time I've lost" at bounding box center [267, 326] width 234 height 11
type textarea "all"
type textarea "mme a little more of all the time I've lost"
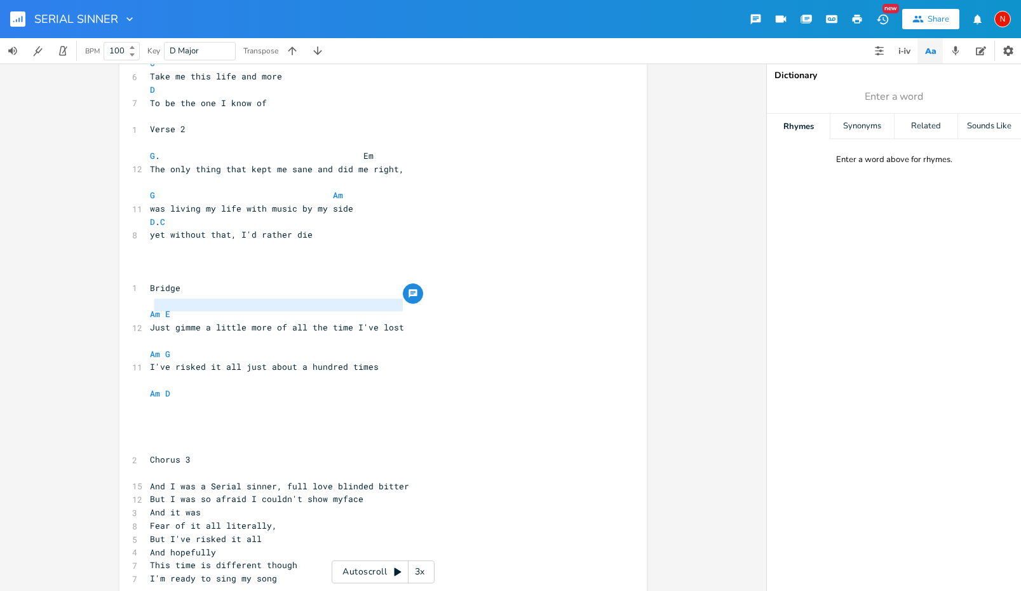
type textarea "Just gimme a little more of all the time I've lost"
drag, startPoint x: 400, startPoint y: 302, endPoint x: 146, endPoint y: 307, distance: 254.1
click at [147, 321] on pre "Just gimme a little more of all the time I've lost" at bounding box center [376, 327] width 459 height 13
click at [178, 400] on pre "​" at bounding box center [376, 406] width 459 height 13
type textarea "st about a hundred times"
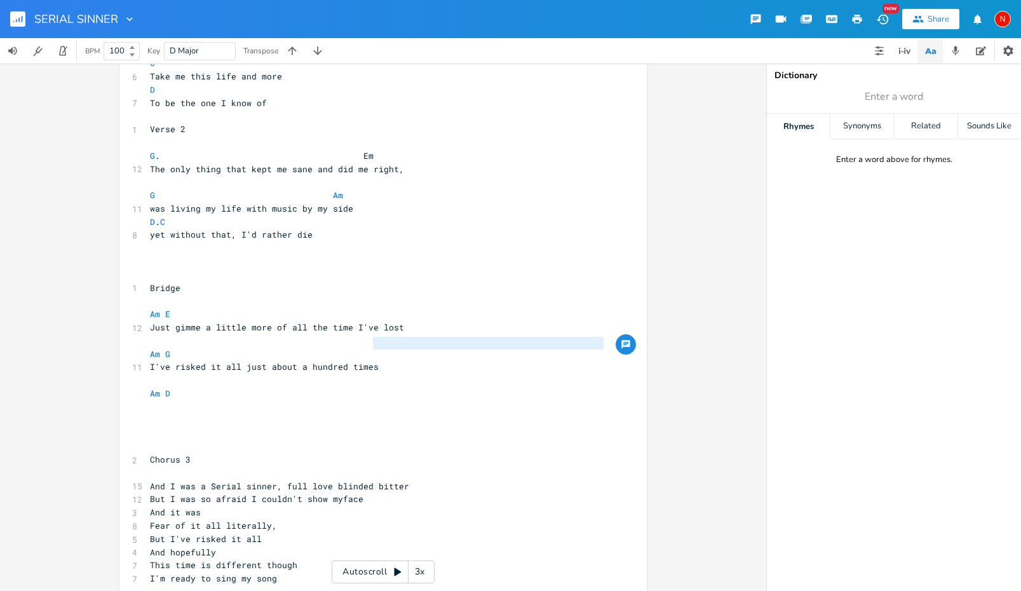
type textarea "I've risked it all just about a hundred times"
drag, startPoint x: 383, startPoint y: 344, endPoint x: 144, endPoint y: 346, distance: 238.9
click at [147, 360] on pre "I've risked it all just about a hundred times" at bounding box center [376, 366] width 459 height 13
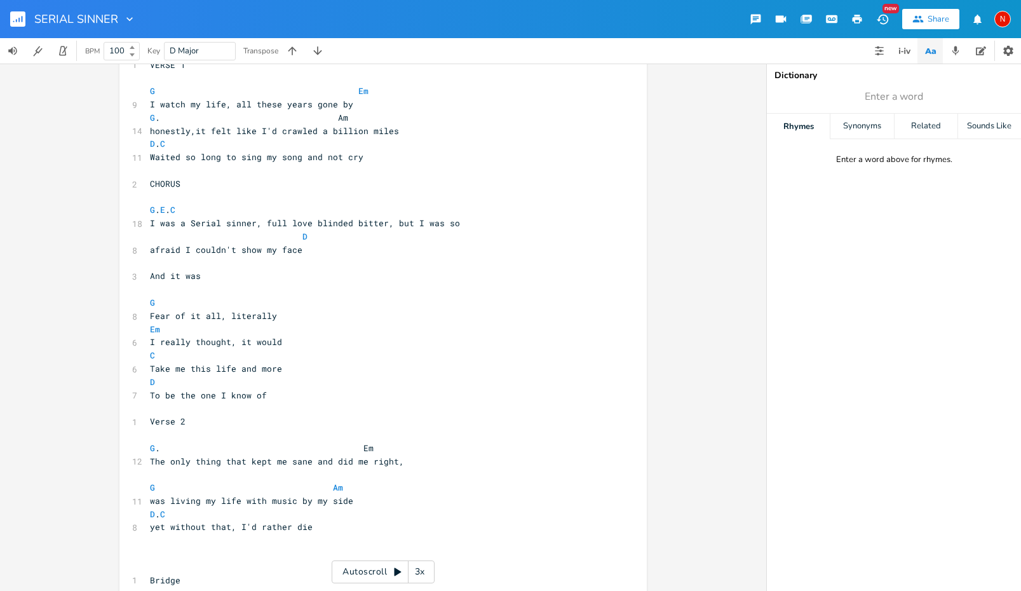
scroll to position [17, 0]
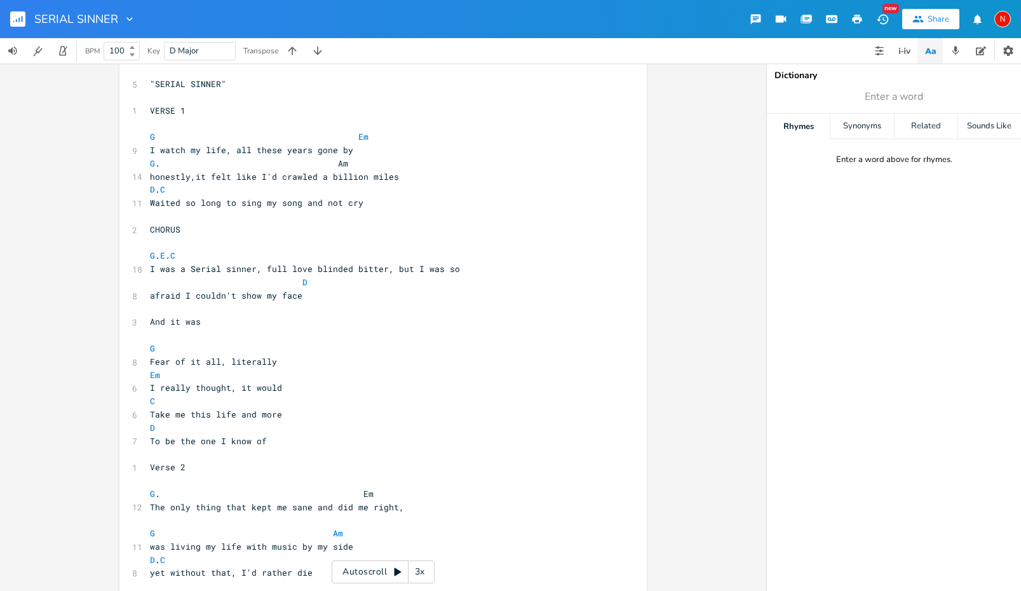
click at [363, 276] on pre "D" at bounding box center [376, 282] width 459 height 13
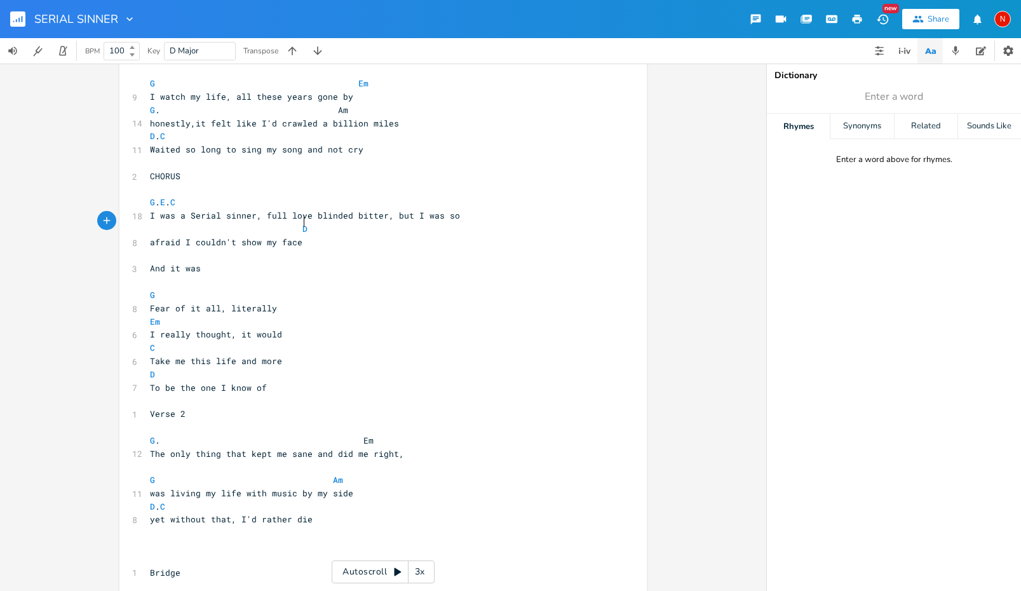
scroll to position [72, 0]
click at [189, 210] on span "I was a Serial sinner, full love blinded bitter, but I was so" at bounding box center [305, 212] width 310 height 11
type textarea "s"
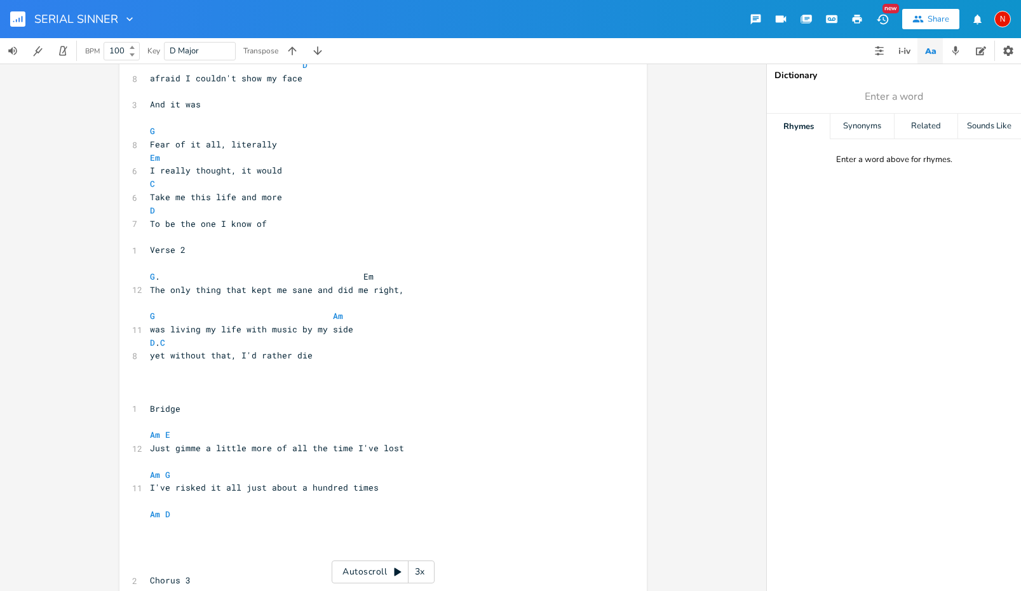
scroll to position [233, 0]
drag, startPoint x: 187, startPoint y: 236, endPoint x: 145, endPoint y: 236, distance: 42.6
click at [147, 244] on pre "Verse 2" at bounding box center [376, 250] width 459 height 13
type textarea "VERSE 2"
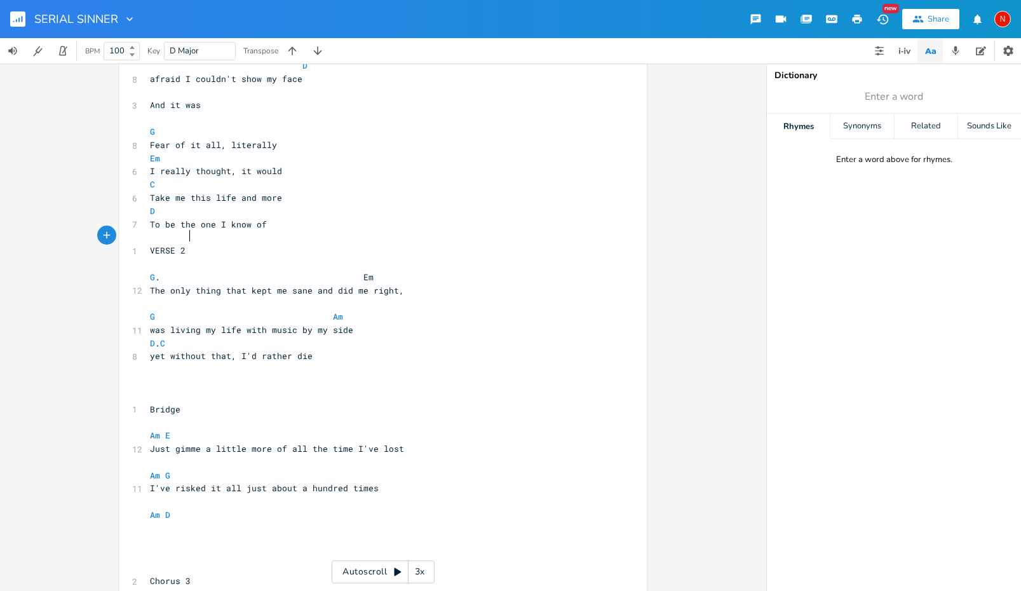
click at [194, 231] on pre "​" at bounding box center [376, 237] width 459 height 13
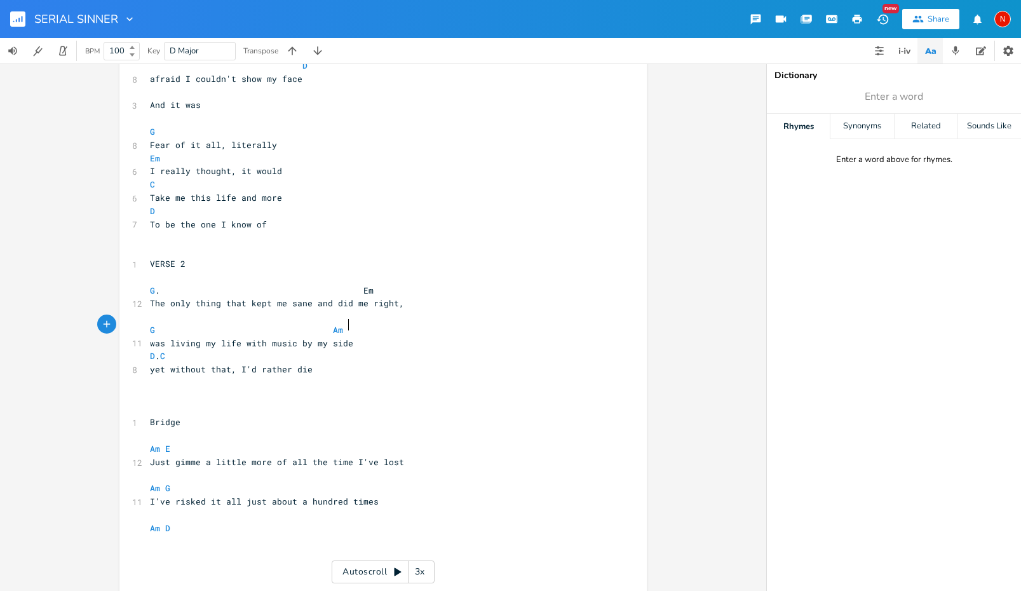
click at [370, 337] on pre "was living my life with music by my side" at bounding box center [376, 343] width 459 height 13
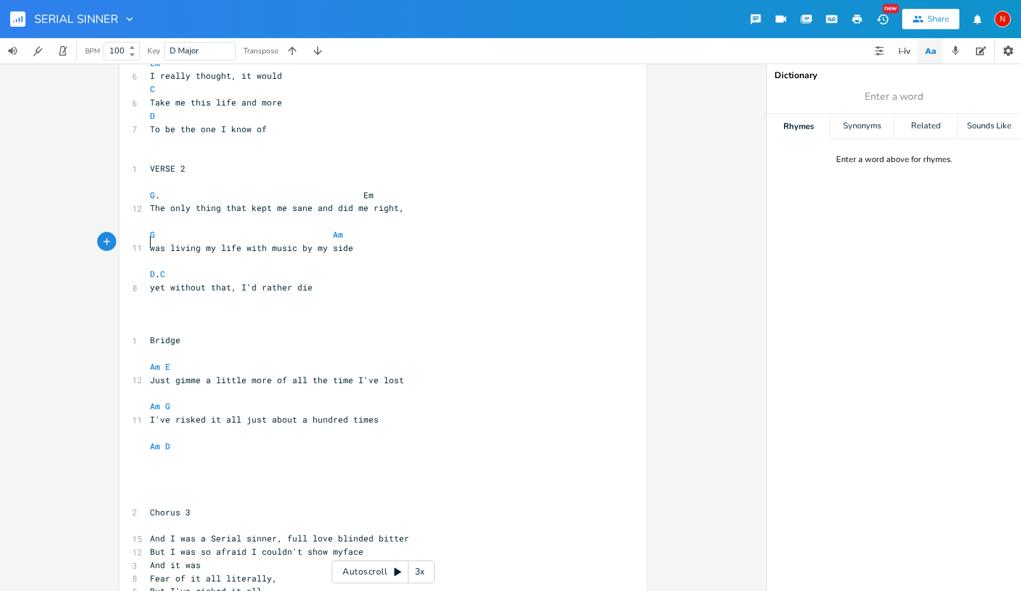
scroll to position [339, 0]
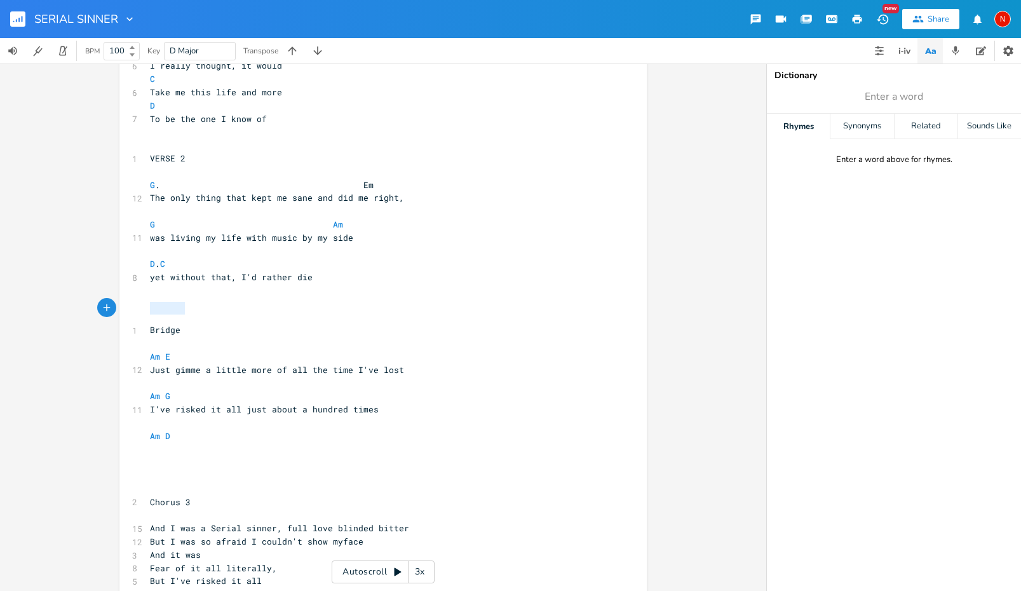
drag, startPoint x: 187, startPoint y: 309, endPoint x: 128, endPoint y: 309, distance: 59.1
click at [147, 323] on div "1 Bridge" at bounding box center [376, 329] width 459 height 13
type textarea "BRIDGE"
click at [159, 351] on span "Am E" at bounding box center [160, 356] width 20 height 11
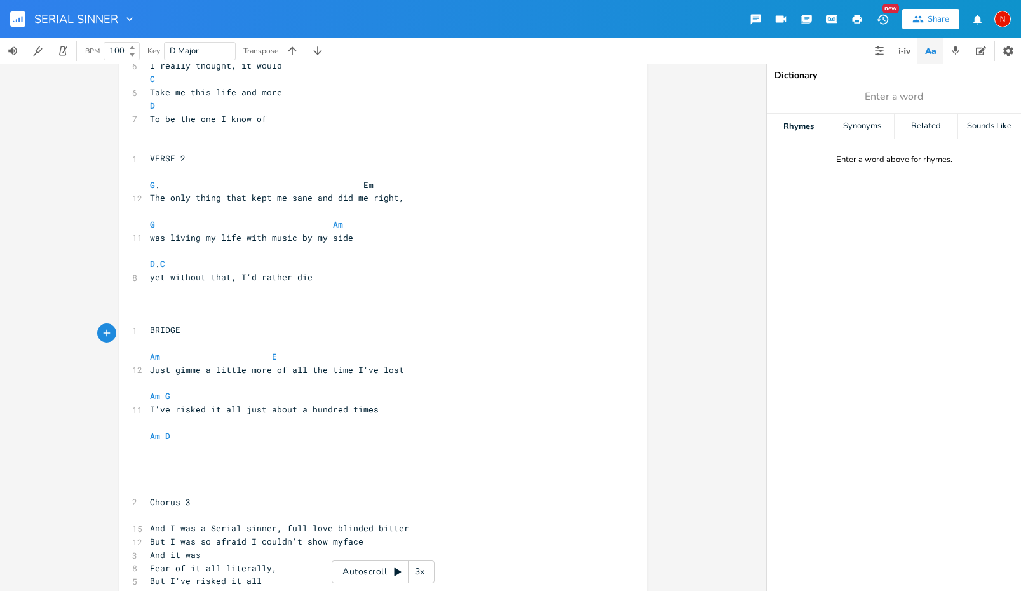
scroll to position [0, 40]
click at [160, 390] on span "Am G" at bounding box center [160, 395] width 20 height 11
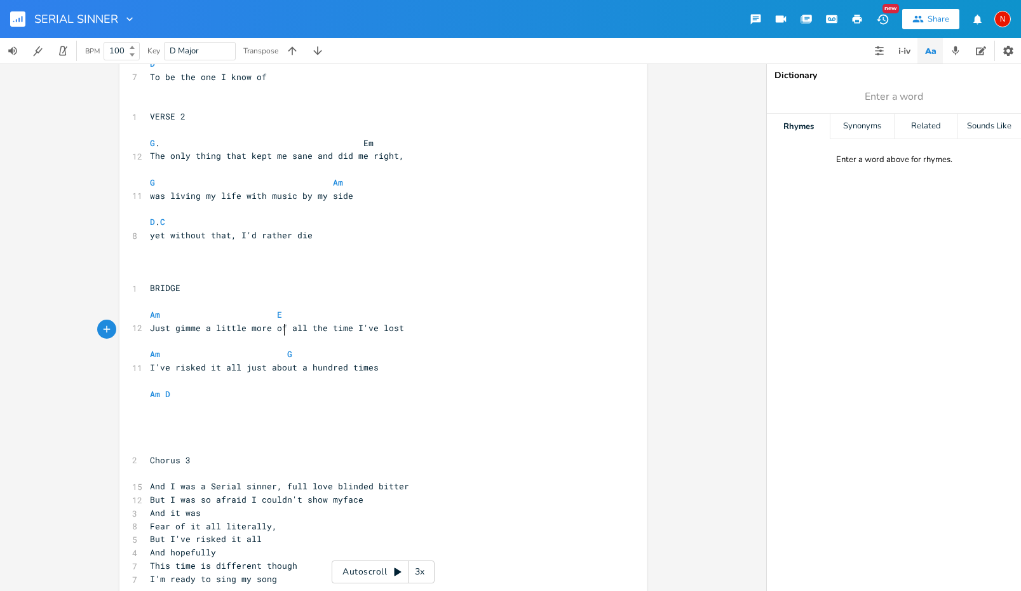
scroll to position [380, 0]
type textarea "Chorus 3"
drag, startPoint x: 194, startPoint y: 433, endPoint x: 145, endPoint y: 433, distance: 48.9
click at [147, 454] on pre "Chorus 3" at bounding box center [376, 460] width 459 height 13
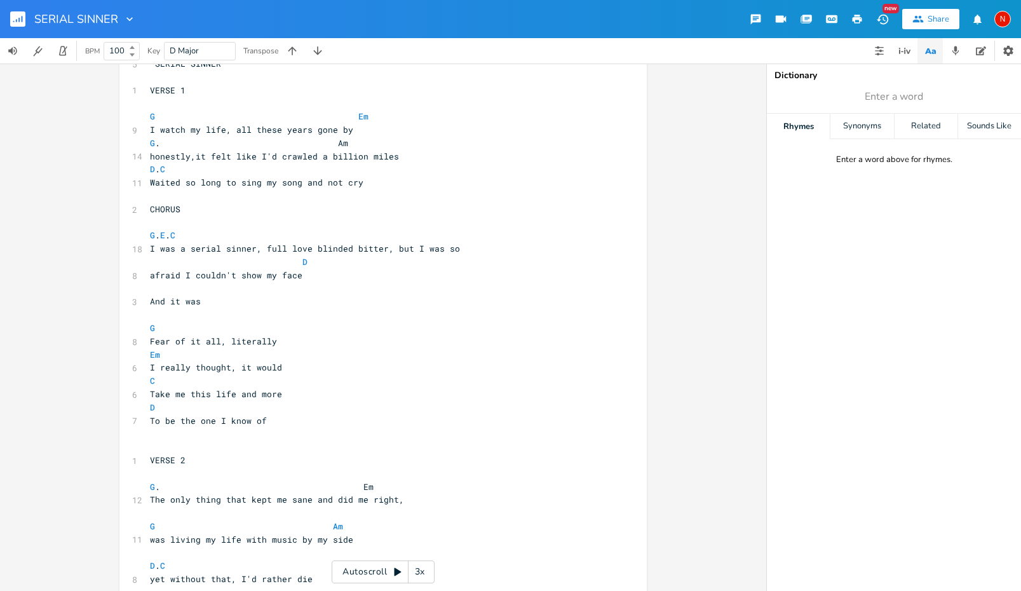
scroll to position [34, 0]
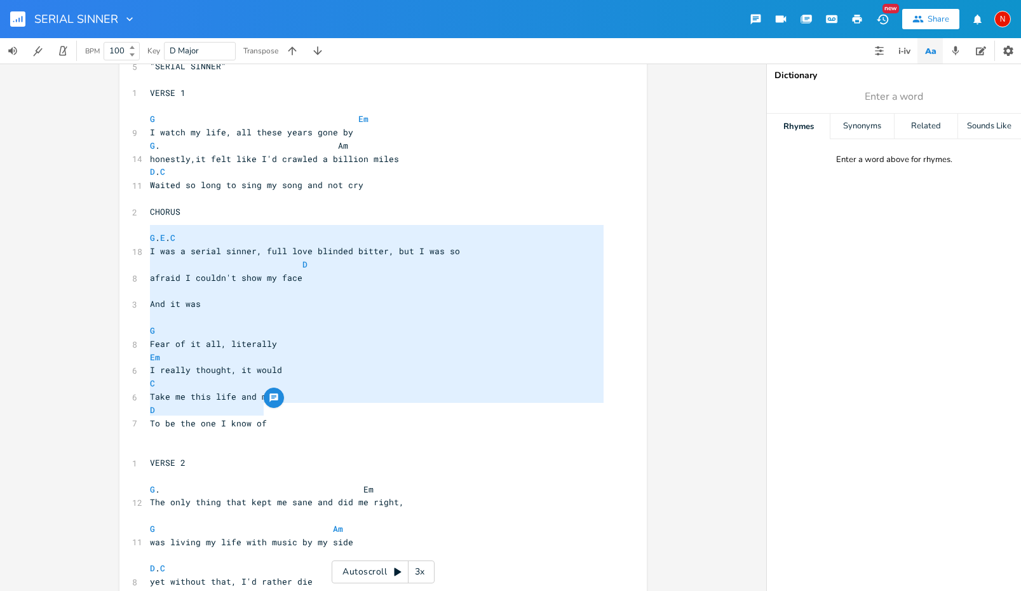
type textarea "CHORUS G. E. C I was a serial sinner, full love blinded bitter, but I was so D …"
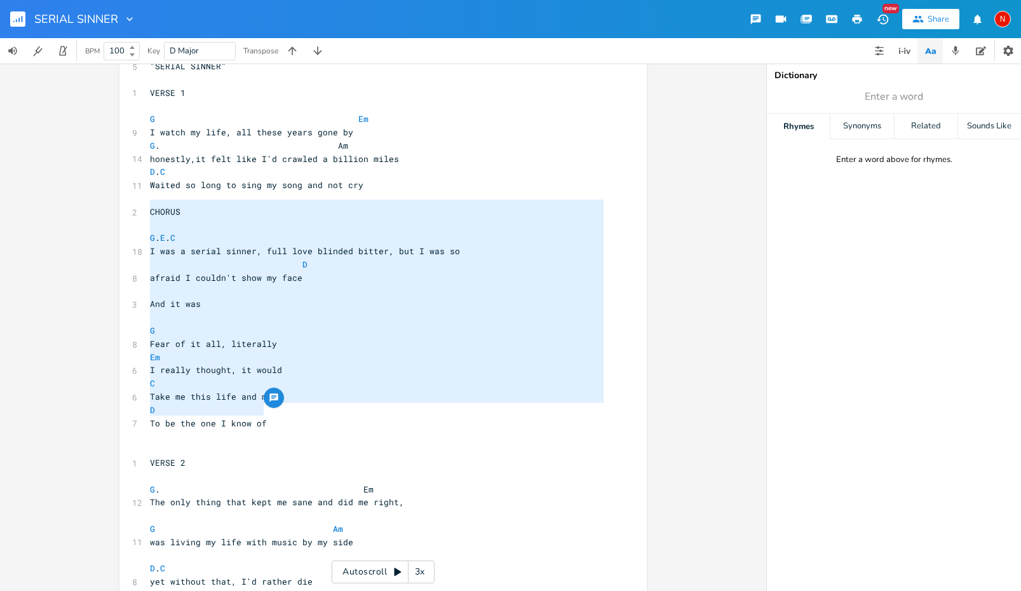
drag, startPoint x: 271, startPoint y: 414, endPoint x: 142, endPoint y: 206, distance: 244.5
click at [142, 206] on div "CHORUS G. E. C I was a serial sinner, full love blinded bitter, but I was so D …" at bounding box center [382, 500] width 527 height 926
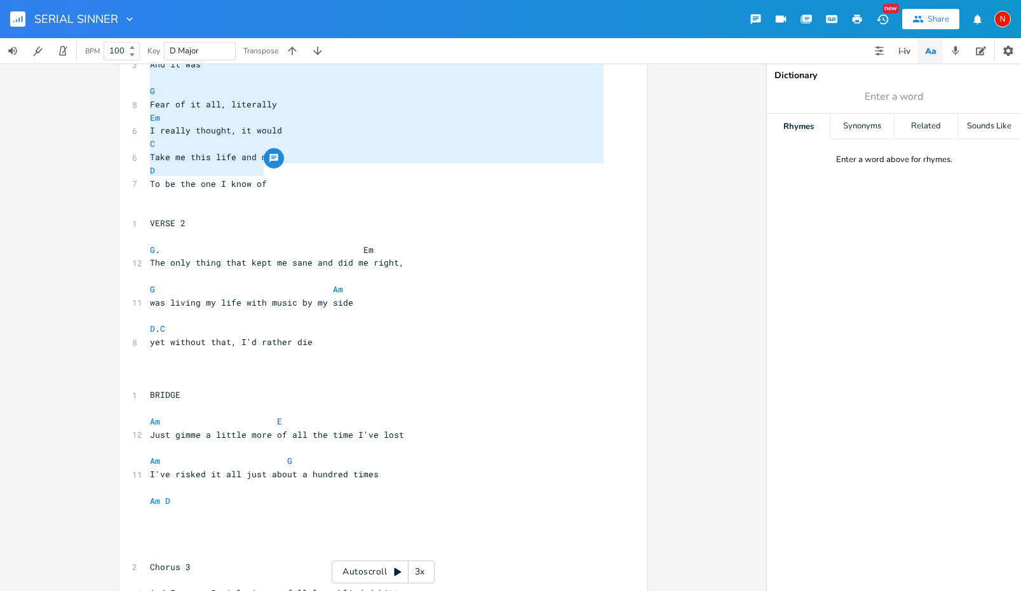
scroll to position [275, 0]
click at [178, 361] on pre "​" at bounding box center [376, 367] width 459 height 13
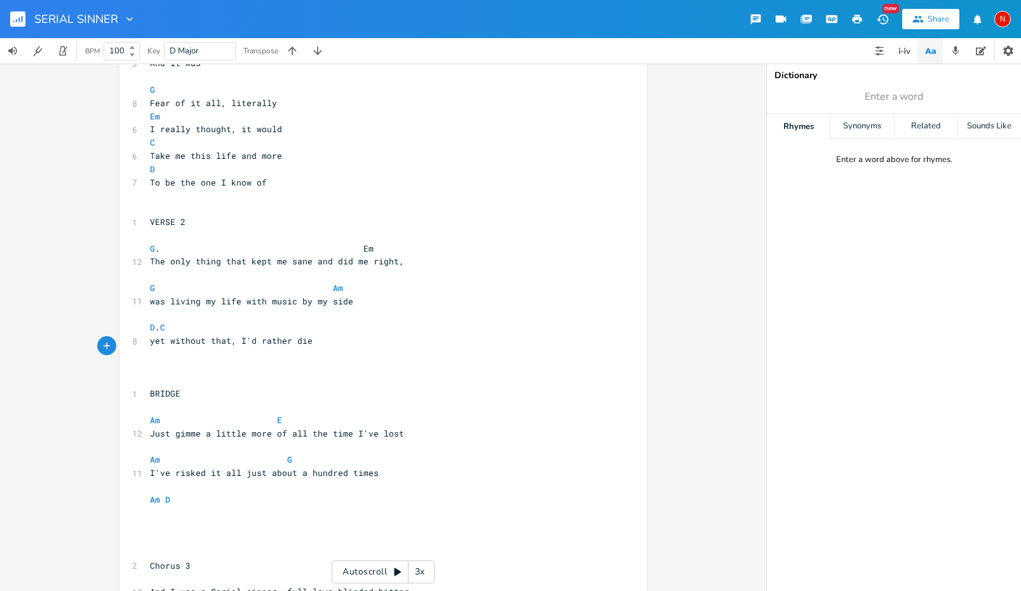
paste textarea "2"
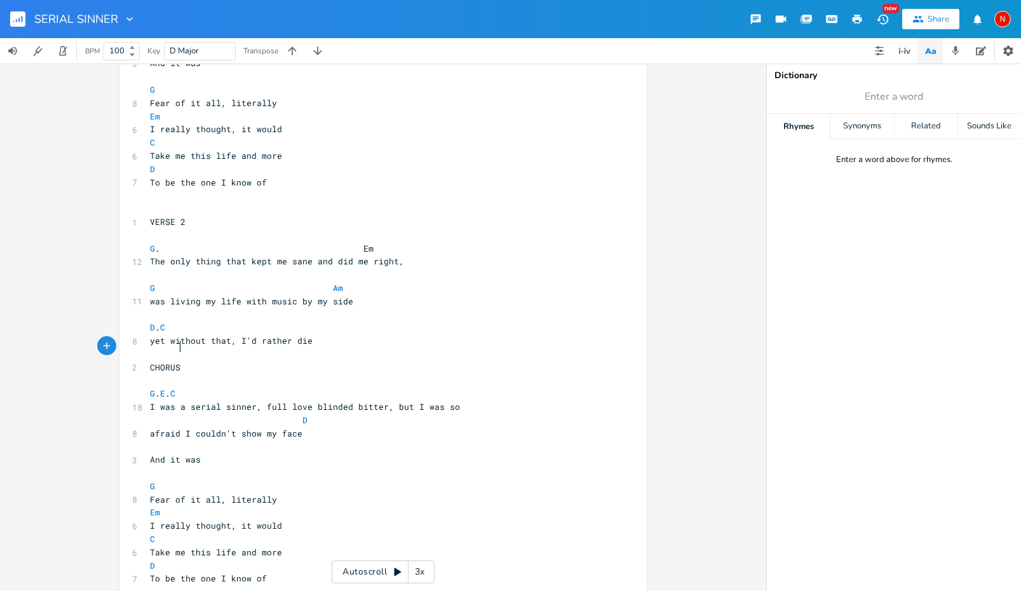
click at [186, 361] on pre "CHORUS" at bounding box center [376, 367] width 459 height 13
type textarea "2"
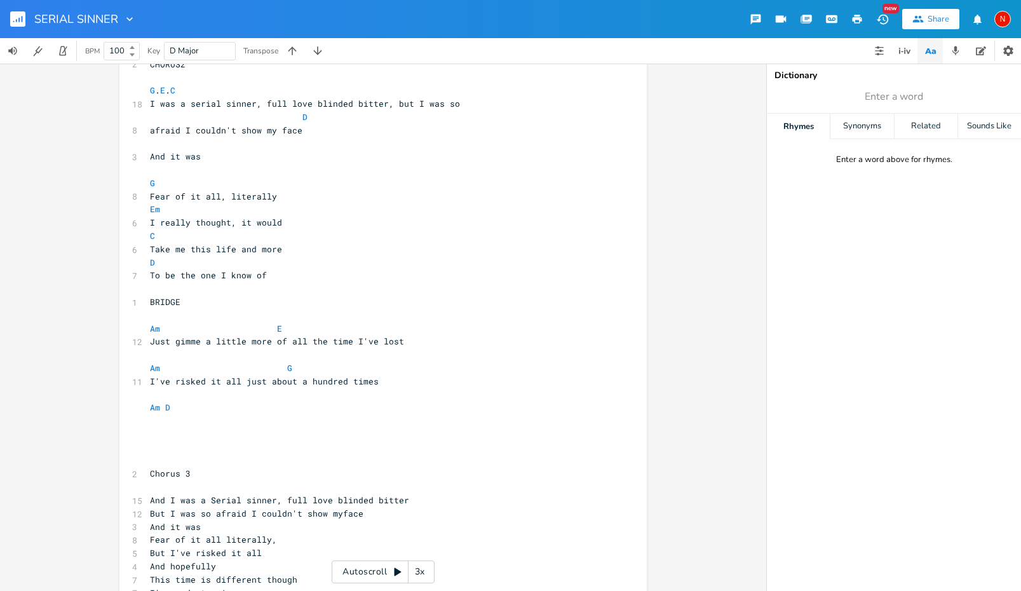
scroll to position [579, 0]
type textarea "Chorus 3"
drag, startPoint x: 189, startPoint y: 435, endPoint x: 136, endPoint y: 433, distance: 52.8
click at [136, 433] on div "Chorus 3 xxxxxxxxxx 5 "SERIAL SINNER" ​ 1 VERSE 1 ​ G Em 9 I watch my life, all…" at bounding box center [382, 60] width 527 height 1137
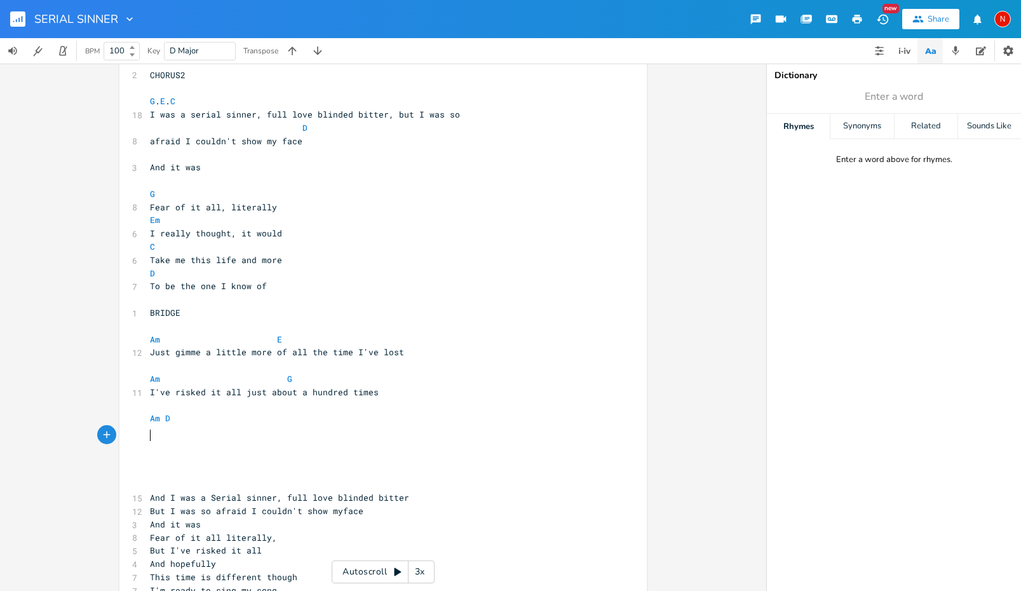
scroll to position [558, 0]
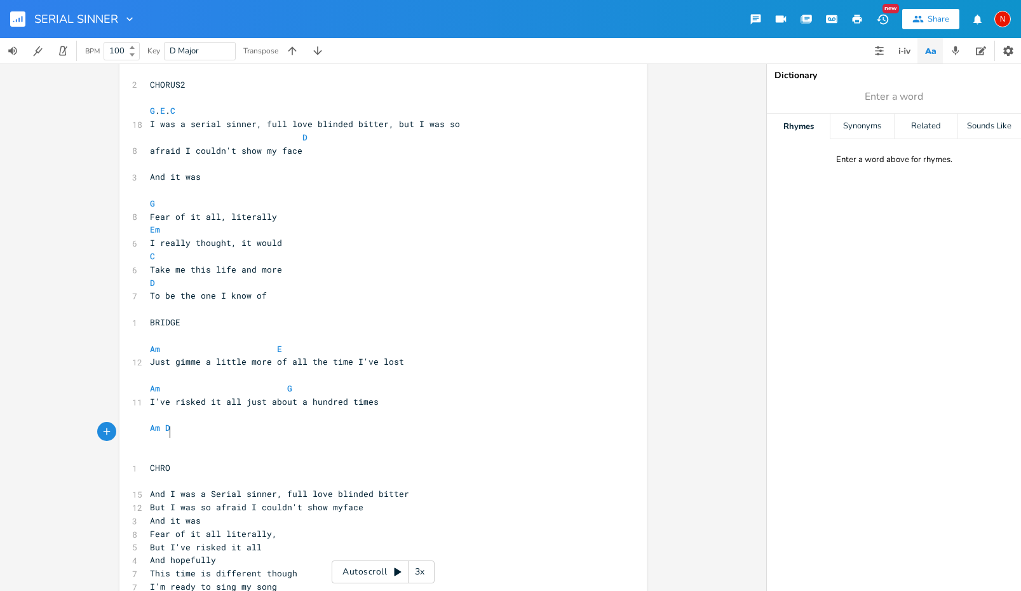
type textarea "CHROUS"
type textarea "ORUS 3"
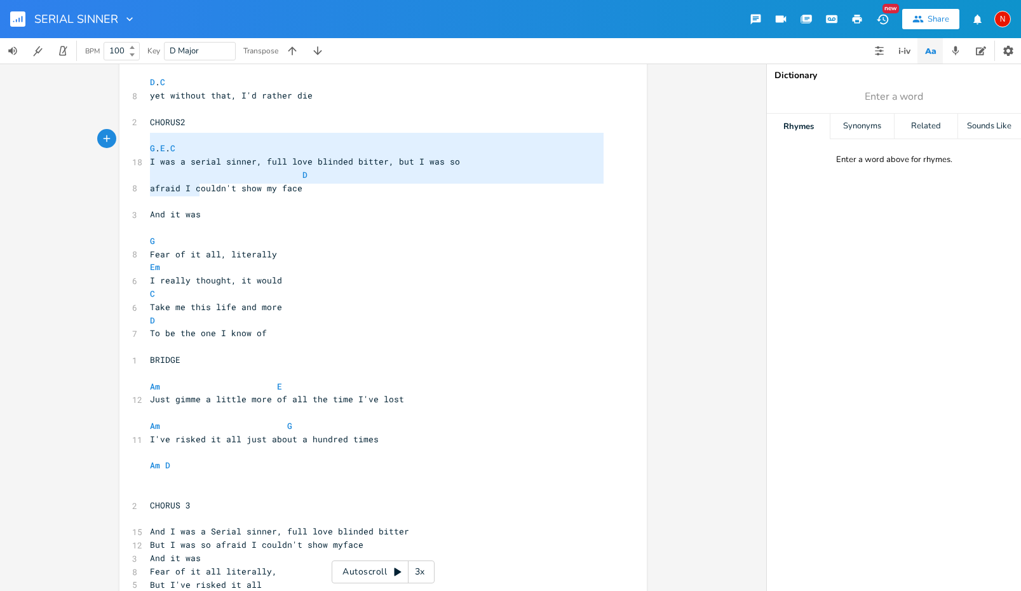
type textarea "G. E. C I was a serial sinner, full love blinded bitter, but I was so D afraid …"
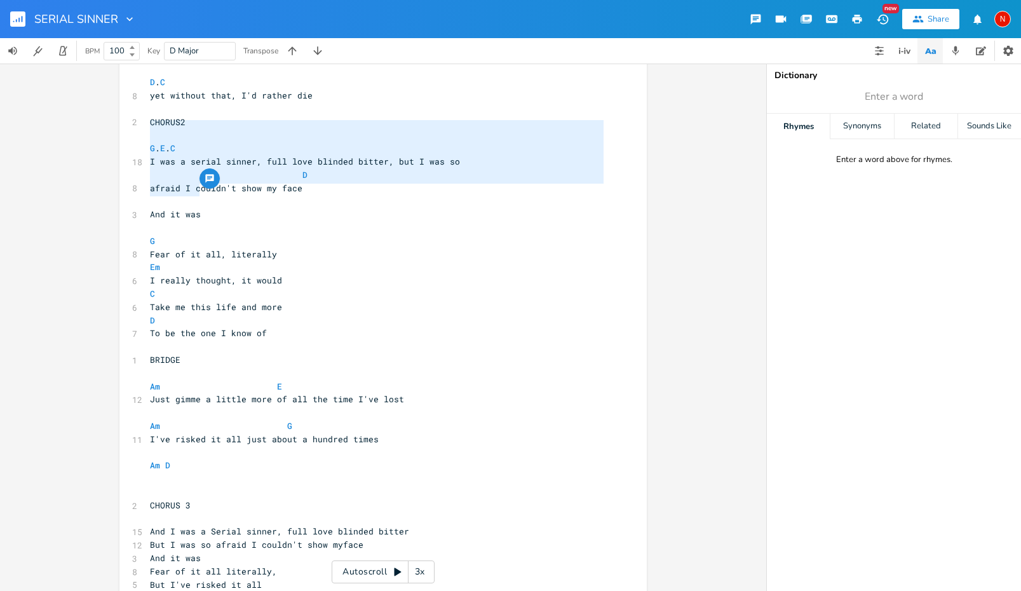
drag, startPoint x: 208, startPoint y: 189, endPoint x: 142, endPoint y: 127, distance: 90.3
click at [142, 127] on div "G. E. C I was a serial sinner, full love blinded bitter, but I was so D afraid …" at bounding box center [382, 106] width 527 height 1111
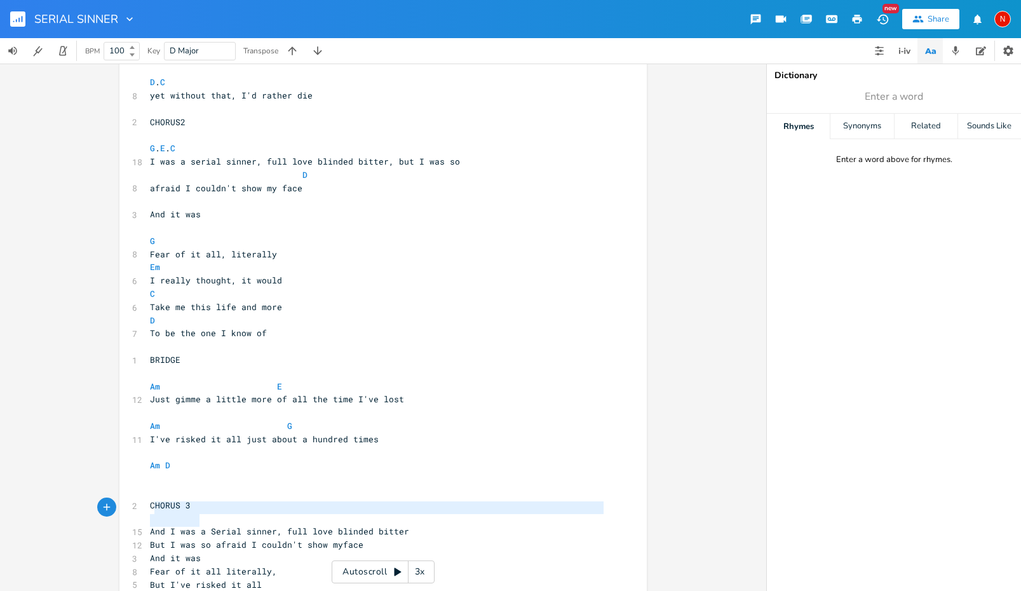
type textarea "And I was a Serial sinner, full love blinded bitter But I was so afraid I could…"
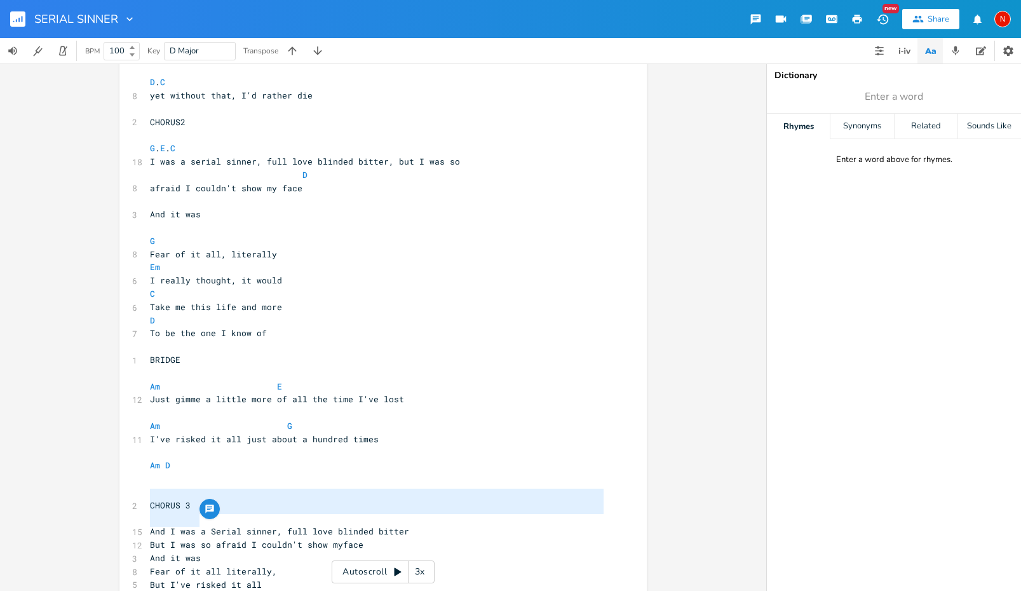
drag, startPoint x: 203, startPoint y: 522, endPoint x: 147, endPoint y: 497, distance: 61.7
click at [147, 497] on div "5 "SERIAL SINNER" ​ 1 VERSE 1 ​ G Em 9 I watch my life, all these years gone by…" at bounding box center [376, 109] width 459 height 1070
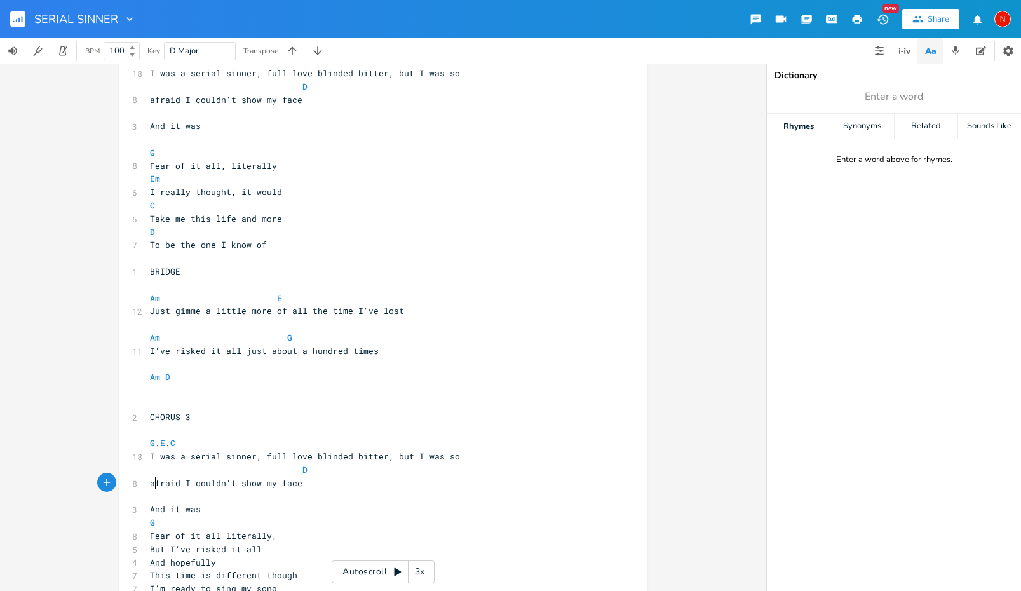
scroll to position [0, 4]
type textarea "G"
click at [174, 496] on li "G" at bounding box center [166, 496] width 38 height 13
click at [273, 529] on pre "Fear of it all literally," at bounding box center [376, 535] width 459 height 13
type textarea "EM"
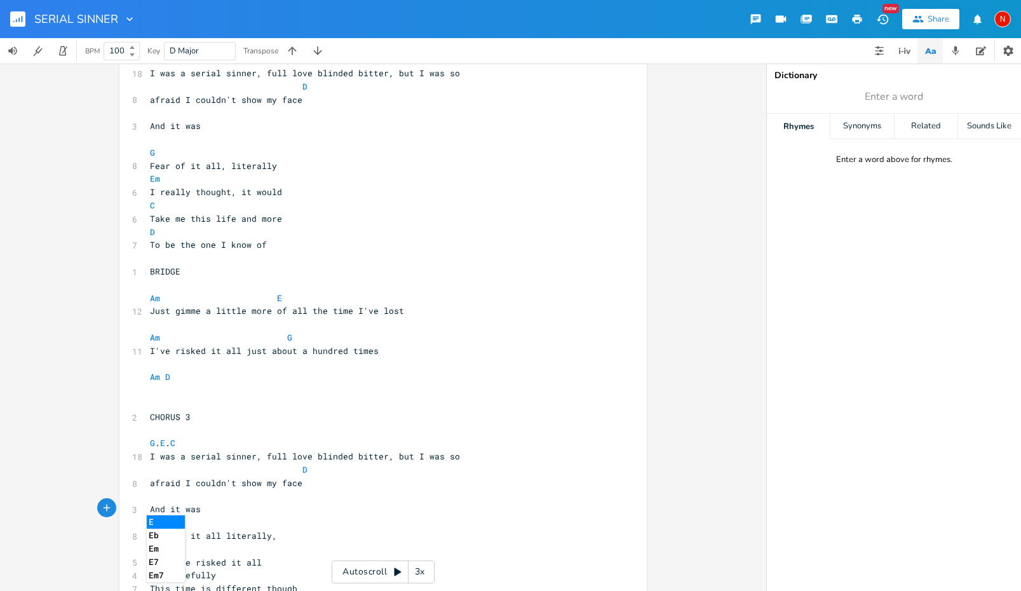
scroll to position [0, 6]
type textarea "m"
click at [173, 522] on li "Em" at bounding box center [166, 521] width 39 height 13
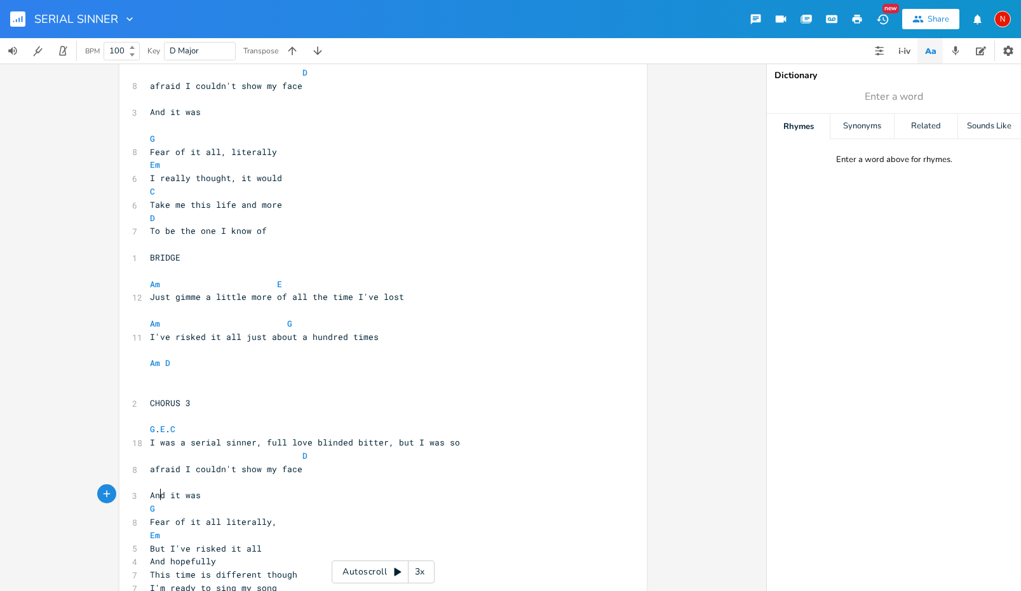
scroll to position [621, 0]
click at [276, 543] on pre "But I've risked it all" at bounding box center [376, 549] width 459 height 13
type textarea "c"
click at [163, 449] on li "C" at bounding box center [166, 453] width 38 height 13
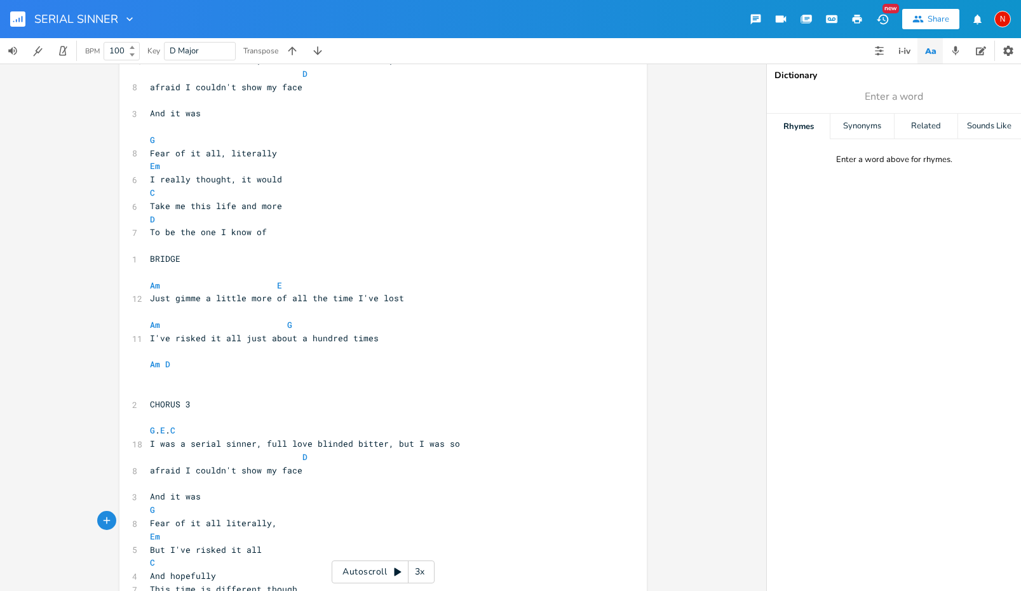
click at [237, 569] on pre "And hopefully" at bounding box center [376, 575] width 459 height 13
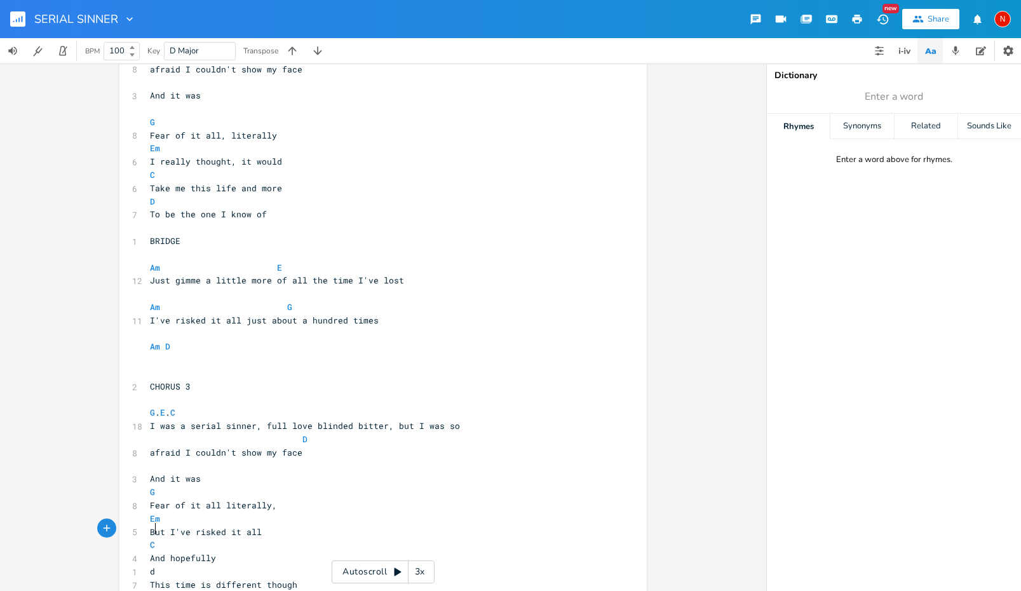
scroll to position [0, 4]
type textarea "d"
click at [166, 459] on li "D" at bounding box center [166, 461] width 38 height 13
click at [150, 592] on span "I'm ready to sing my song" at bounding box center [213, 597] width 127 height 11
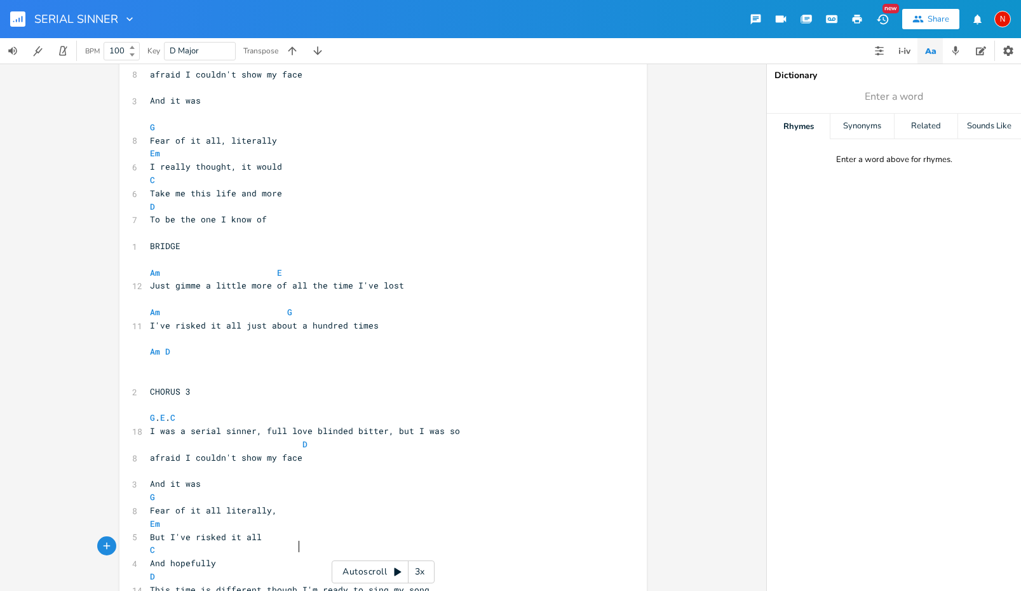
type textarea ","
click at [279, 504] on pre "Fear of it all literally," at bounding box center [376, 510] width 459 height 13
click at [267, 543] on pre "But I've risked it all" at bounding box center [376, 549] width 459 height 13
click at [242, 583] on pre "And hopefully" at bounding box center [376, 589] width 459 height 13
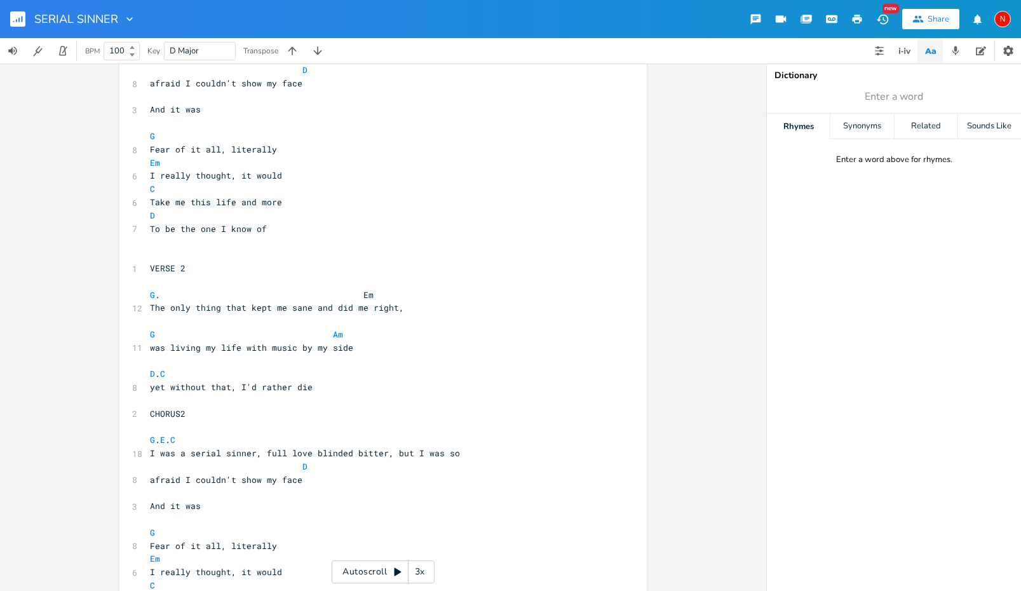
scroll to position [218, 0]
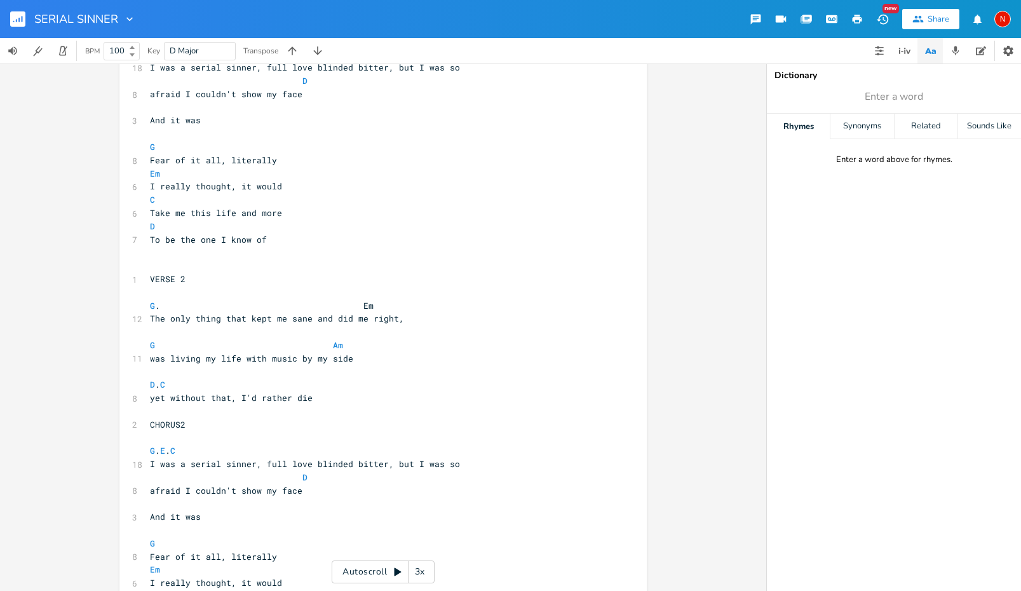
click at [177, 419] on span "CHORUS2" at bounding box center [168, 424] width 36 height 11
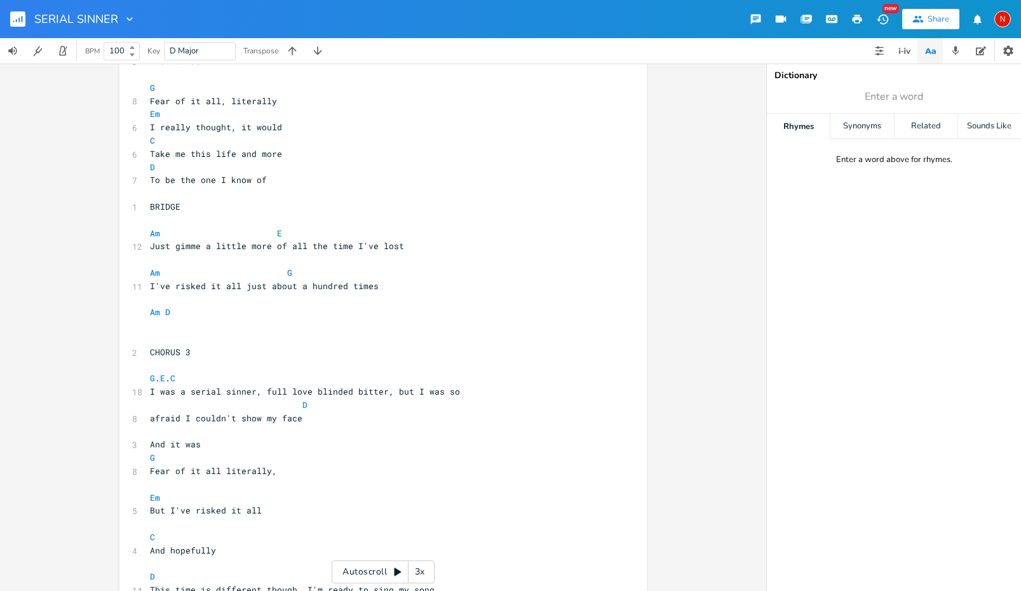
scroll to position [672, 0]
type textarea "3"
click at [18, 19] on rect "button" at bounding box center [17, 18] width 15 height 15
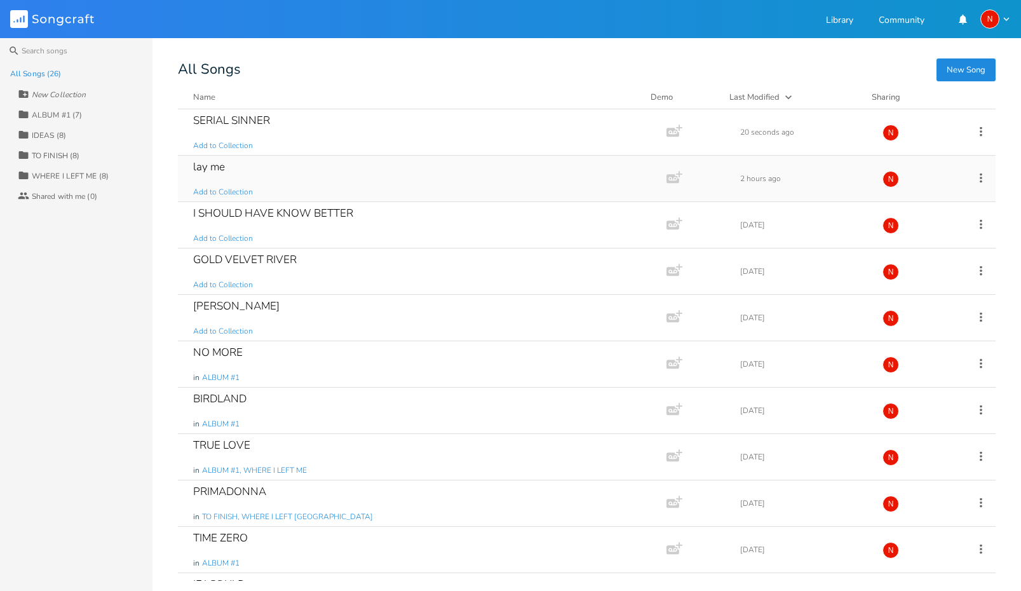
click at [974, 177] on icon at bounding box center [981, 178] width 14 height 14
click at [269, 255] on div "GOLD VELVET RIVER" at bounding box center [245, 259] width 104 height 11
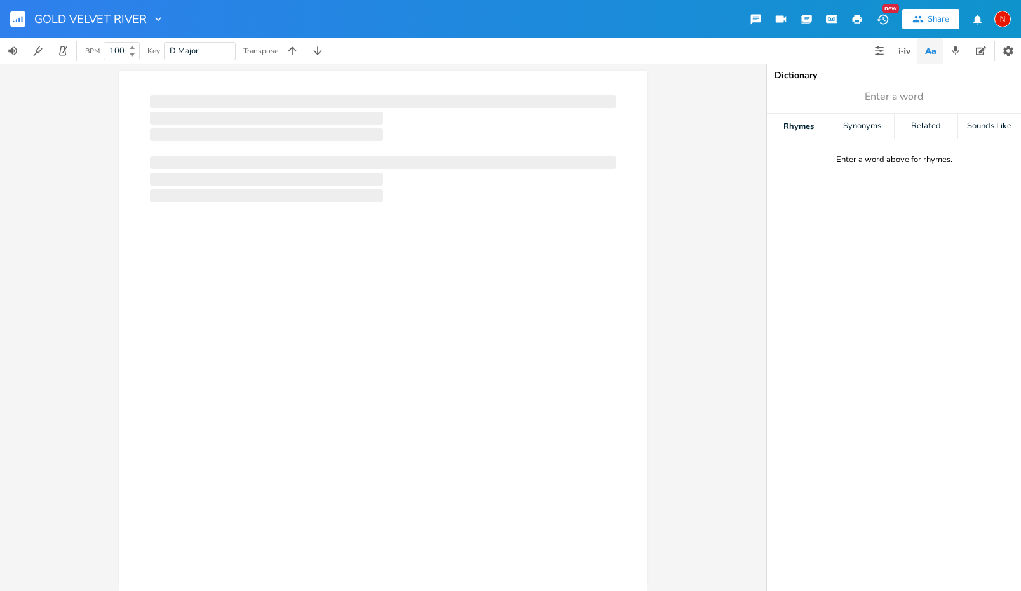
scroll to position [0, 1]
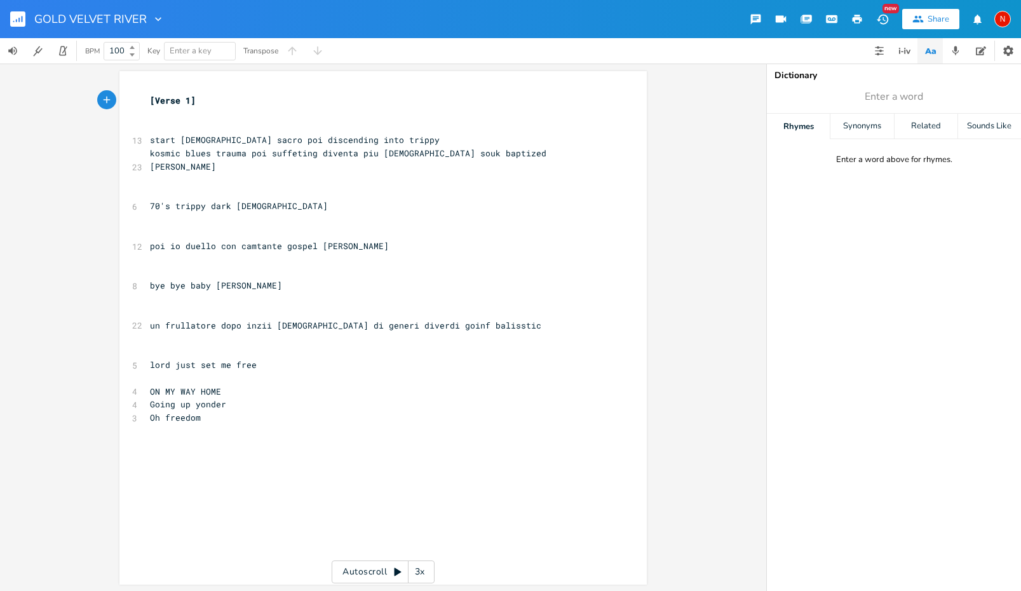
click at [26, 17] on button "button" at bounding box center [22, 19] width 25 height 30
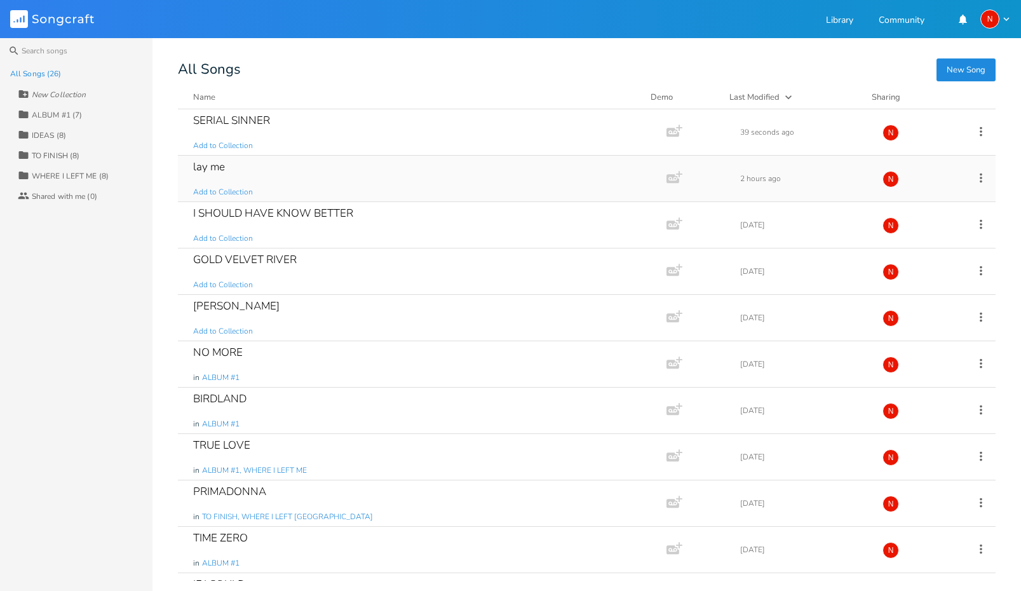
click at [215, 166] on div "lay me" at bounding box center [209, 166] width 32 height 11
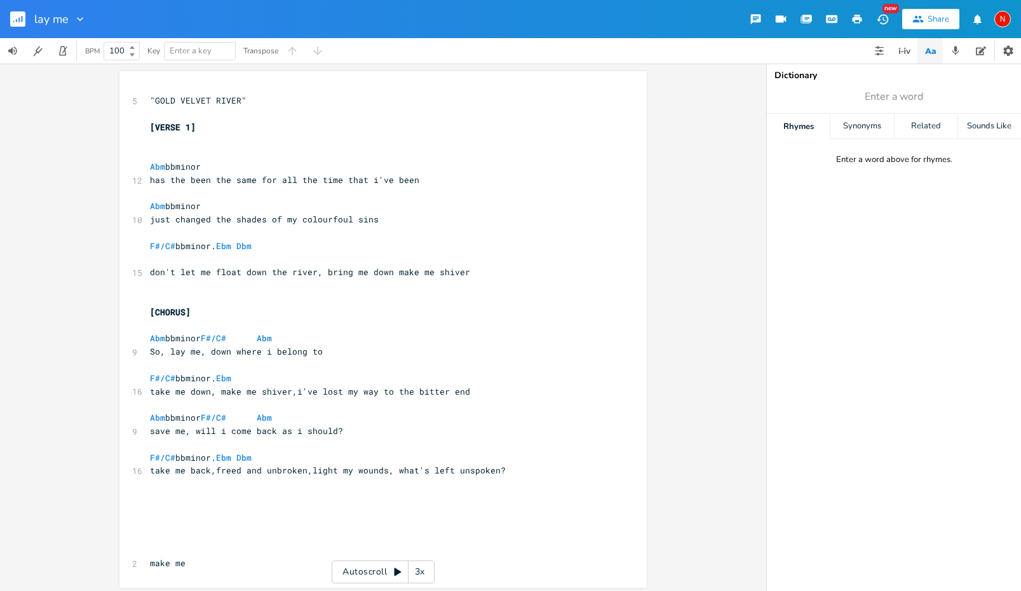
click at [24, 20] on rect "button" at bounding box center [17, 18] width 15 height 15
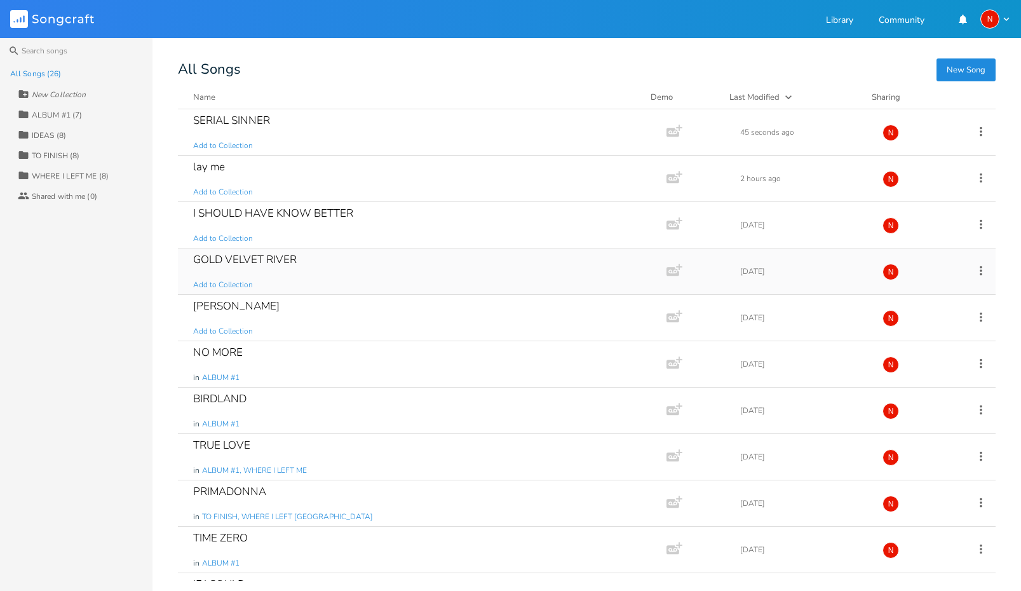
click at [980, 267] on icon at bounding box center [981, 271] width 3 height 10
click at [930, 293] on li "Edit Rename" at bounding box center [922, 291] width 102 height 22
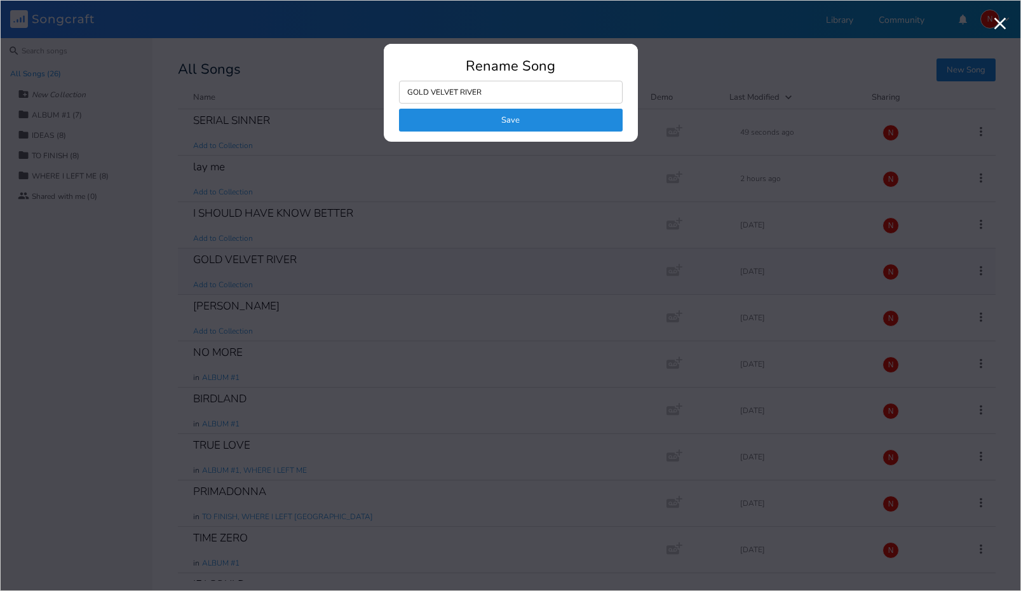
click at [518, 116] on button "Save" at bounding box center [511, 120] width 224 height 23
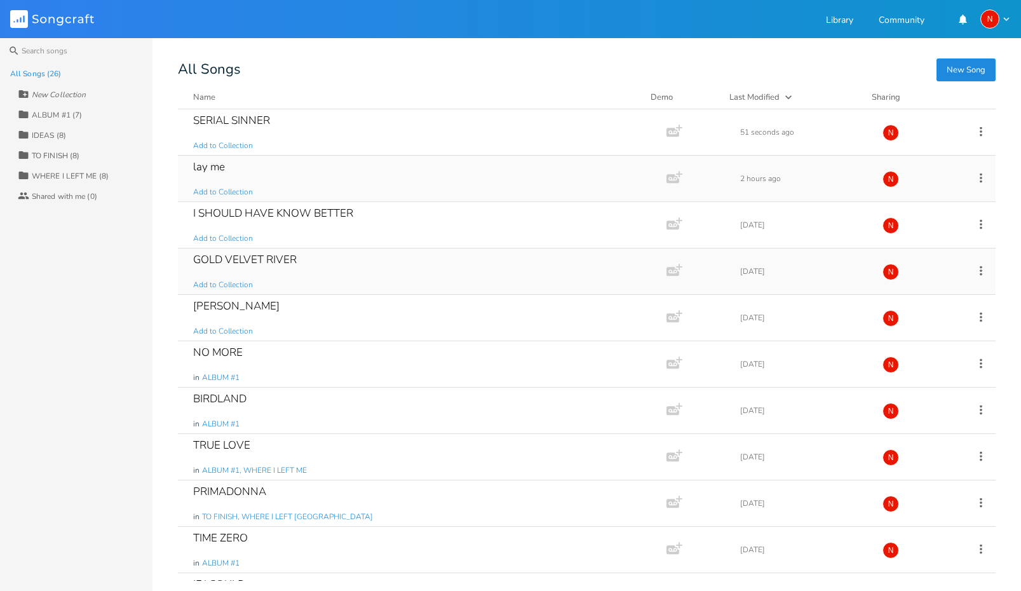
click at [974, 175] on icon at bounding box center [981, 178] width 14 height 14
click at [903, 196] on span "Edit Rename" at bounding box center [896, 197] width 40 height 9
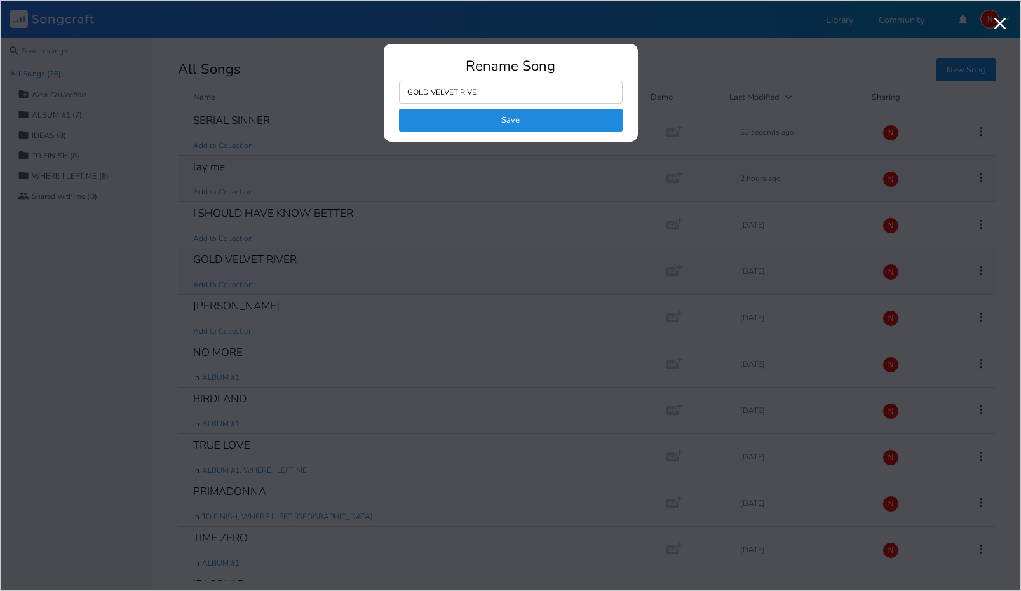
type input "GOLD VELVET RIVER"
click at [510, 120] on button "Save" at bounding box center [511, 120] width 224 height 23
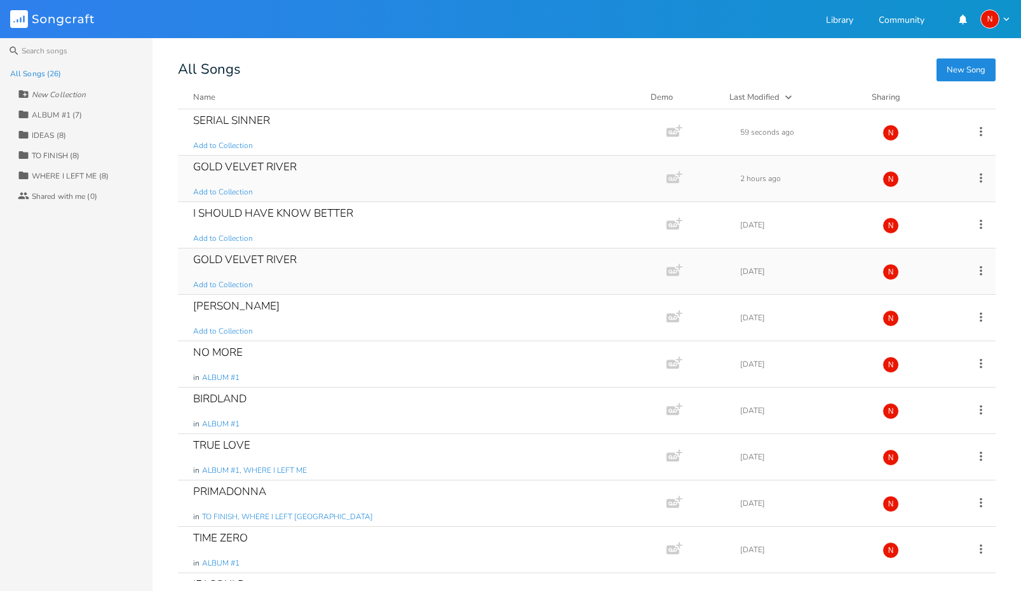
click at [309, 260] on div "GOLD VELVET RIVER Add to Collection" at bounding box center [419, 271] width 453 height 46
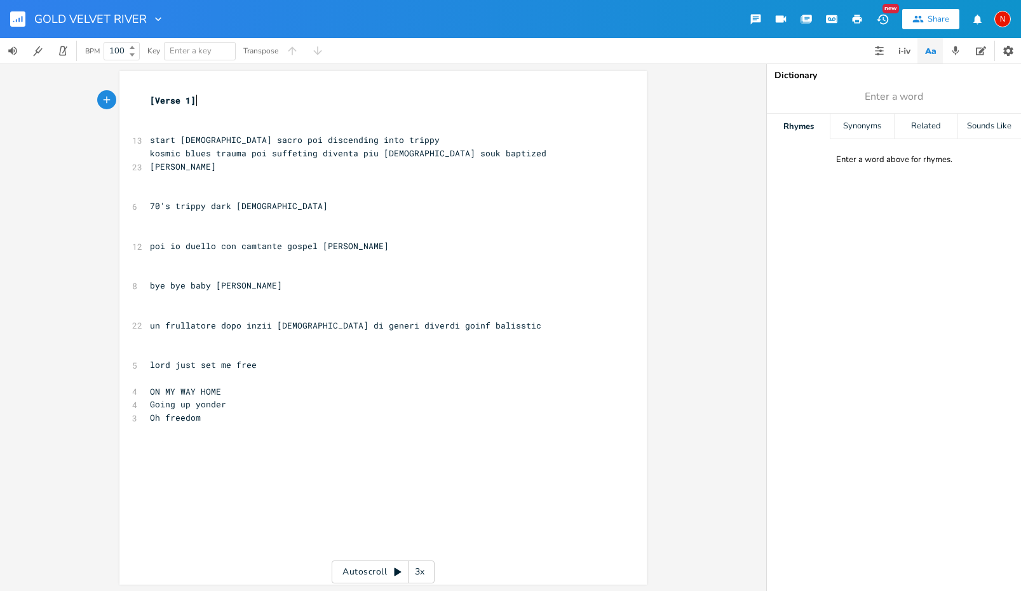
scroll to position [0, 1]
click at [13, 17] on rect "button" at bounding box center [17, 18] width 15 height 15
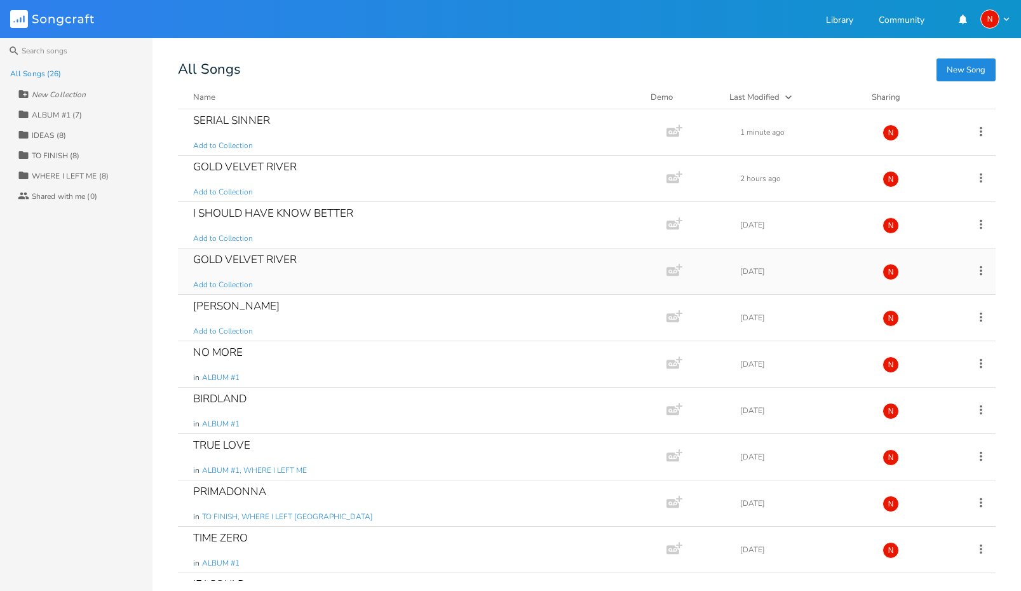
click at [288, 263] on div "GOLD VELVET RIVER" at bounding box center [245, 259] width 104 height 11
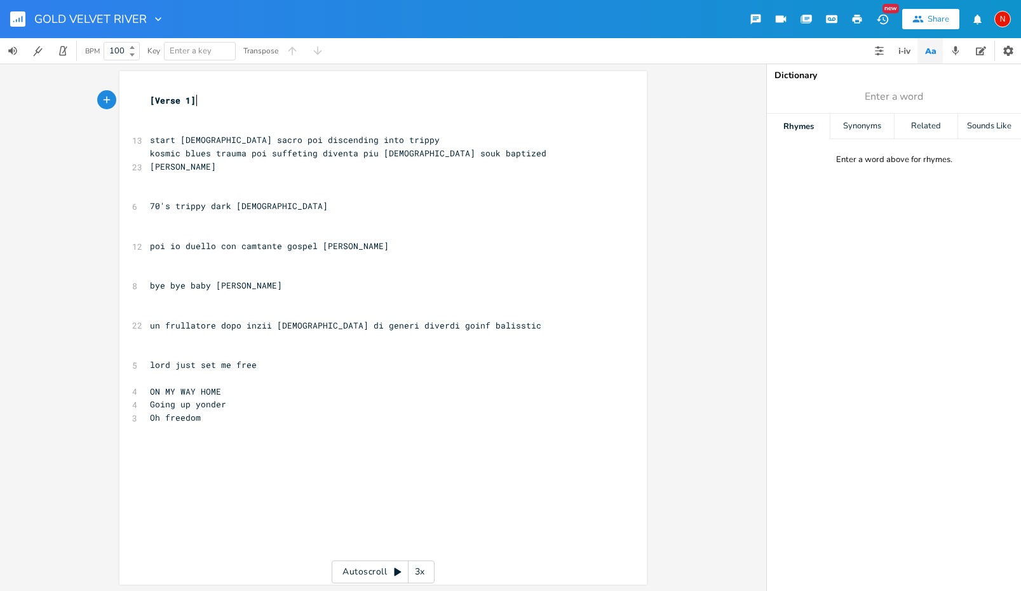
scroll to position [0, 1]
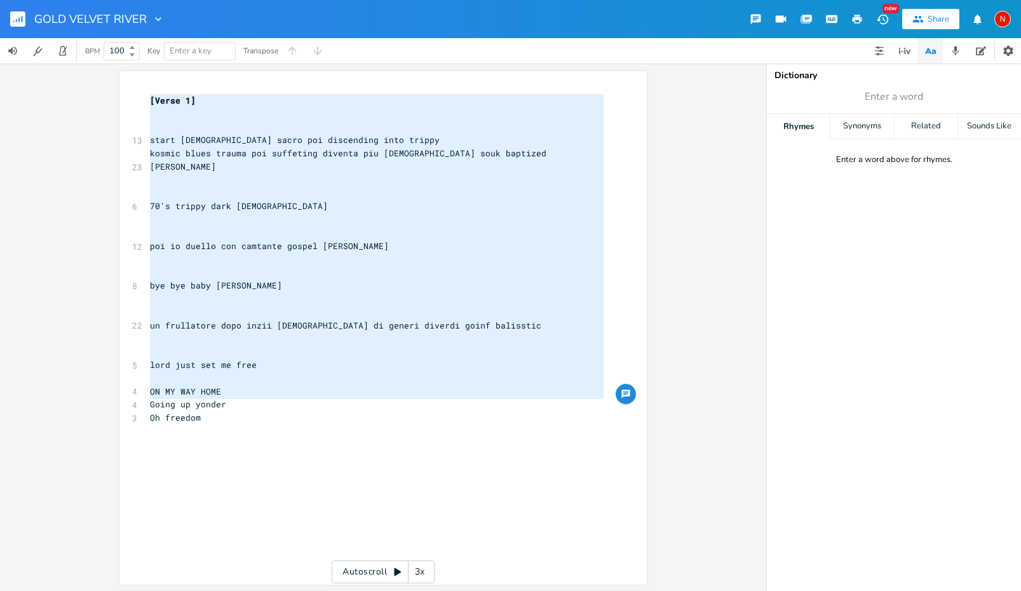
type textarea "start [DEMOGRAPHIC_DATA] sacro poi discending into trippy kosmic blues trauma p…"
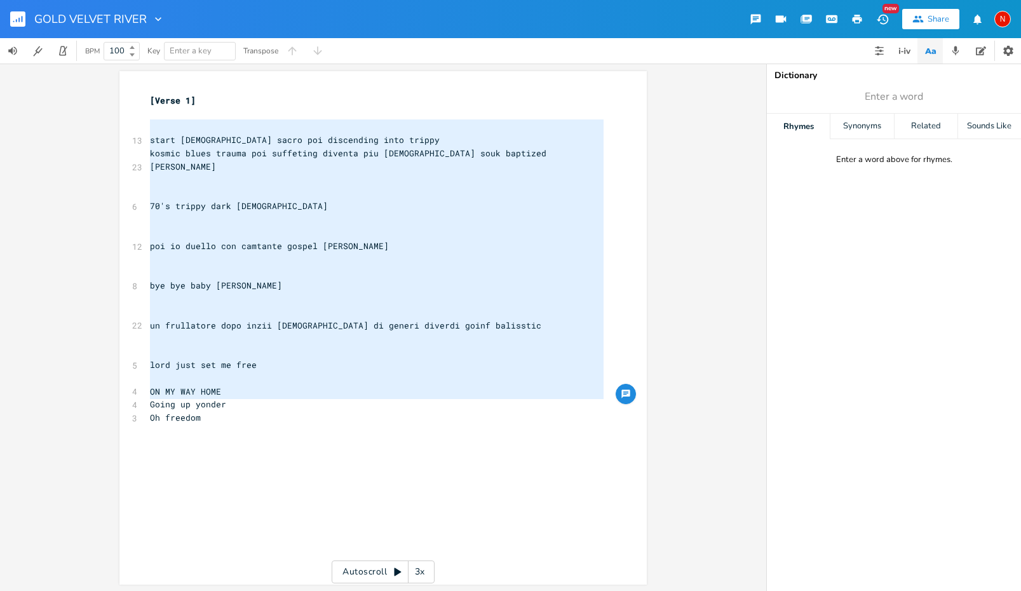
drag, startPoint x: 220, startPoint y: 414, endPoint x: 139, endPoint y: 123, distance: 301.5
click at [139, 123] on div "start [DEMOGRAPHIC_DATA] sacro poi discending into trippy kosmic blues trauma p…" at bounding box center [382, 327] width 527 height 513
click at [23, 22] on rect "button" at bounding box center [17, 18] width 15 height 15
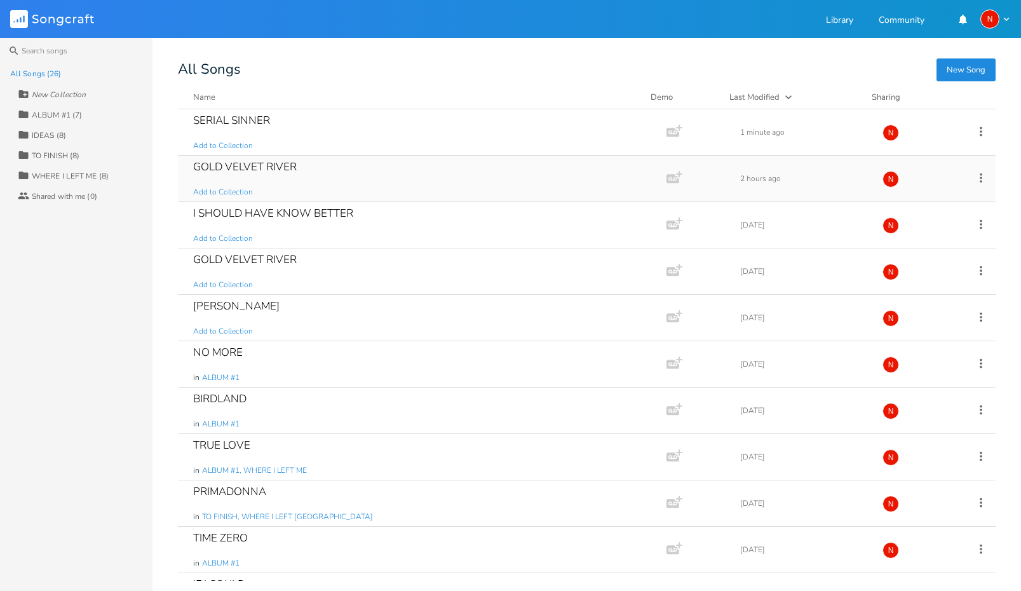
click at [278, 169] on div "GOLD VELVET RIVER" at bounding box center [245, 166] width 104 height 11
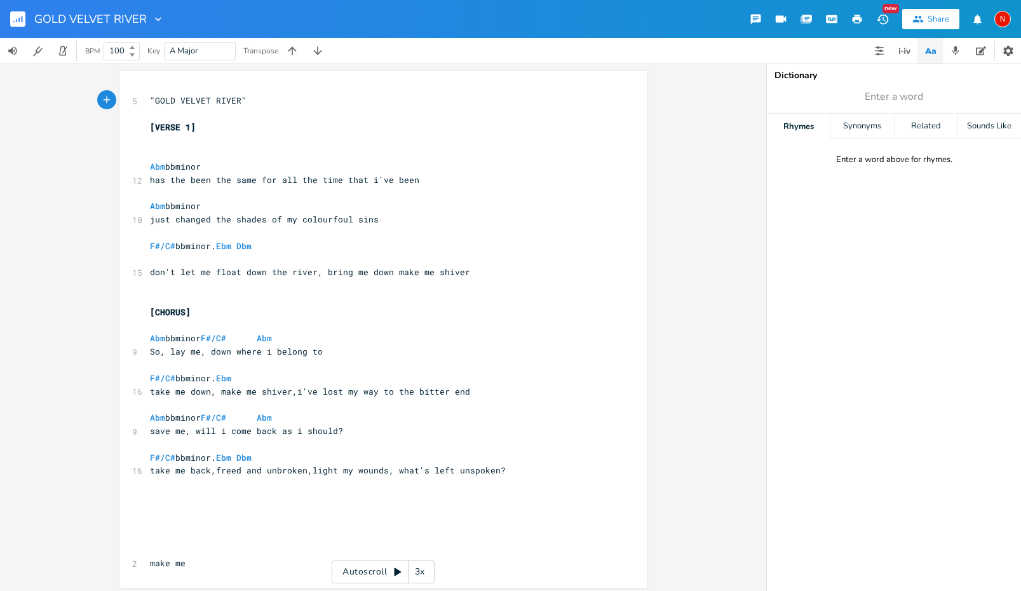
click at [924, 212] on div "Dictionary Enter a word Rhymes Synonyms Related Sounds Like Enter a word above …" at bounding box center [894, 327] width 254 height 527
click at [978, 55] on icon "button" at bounding box center [981, 50] width 10 height 9
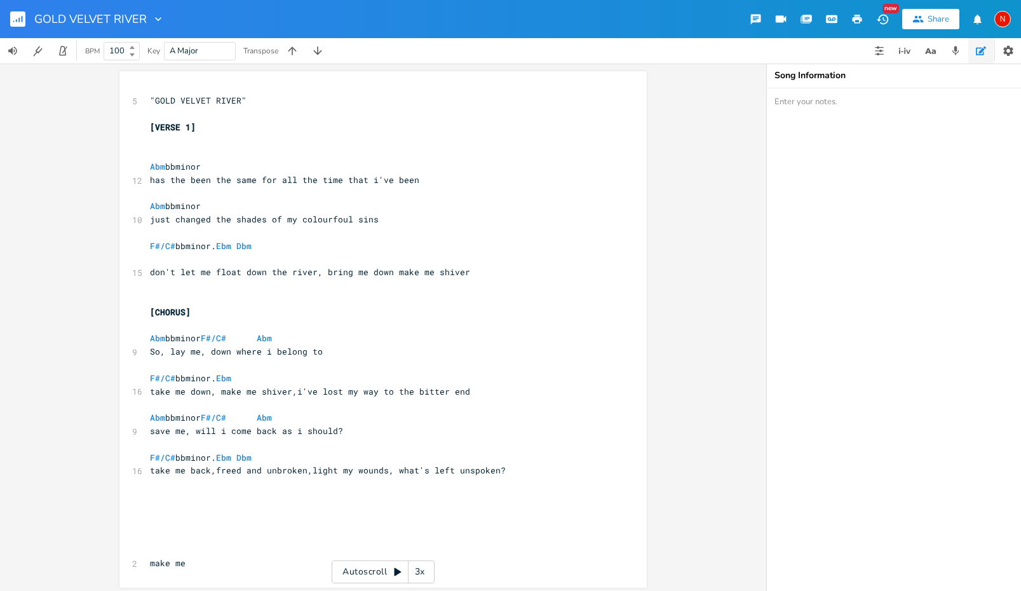
click at [865, 162] on textarea at bounding box center [894, 339] width 254 height 503
paste textarea "start [DEMOGRAPHIC_DATA] sacro poi discending into trippy kosmic blues trauma p…"
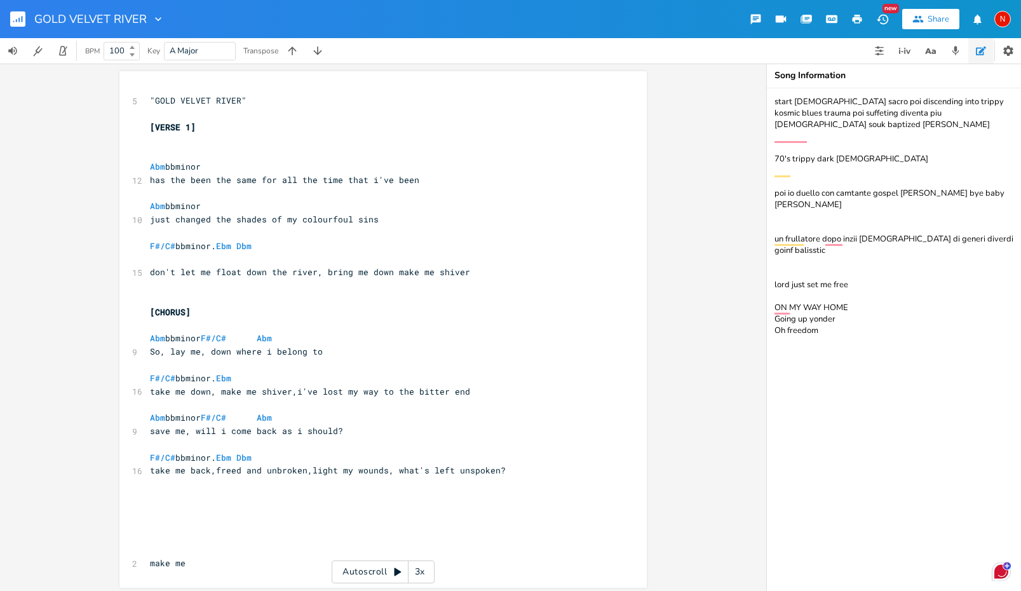
type textarea "start [DEMOGRAPHIC_DATA] sacro poi discending into trippy kosmic blues trauma p…"
click at [36, 11] on div "GOLD VELVET RIVER" at bounding box center [99, 19] width 130 height 38
click at [22, 14] on rect "button" at bounding box center [17, 18] width 15 height 15
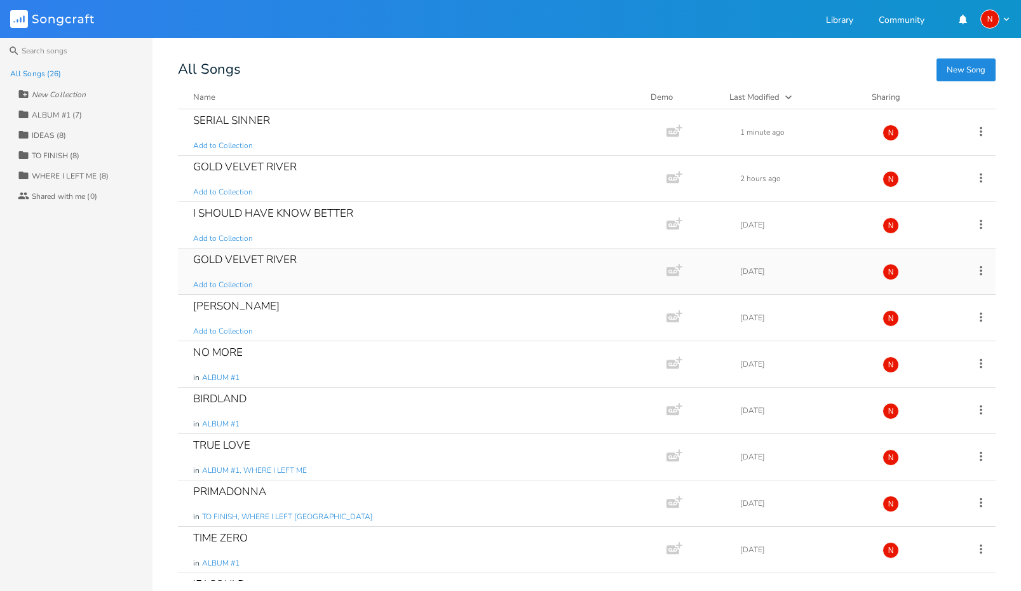
click at [241, 256] on div "GOLD VELVET RIVER" at bounding box center [245, 259] width 104 height 11
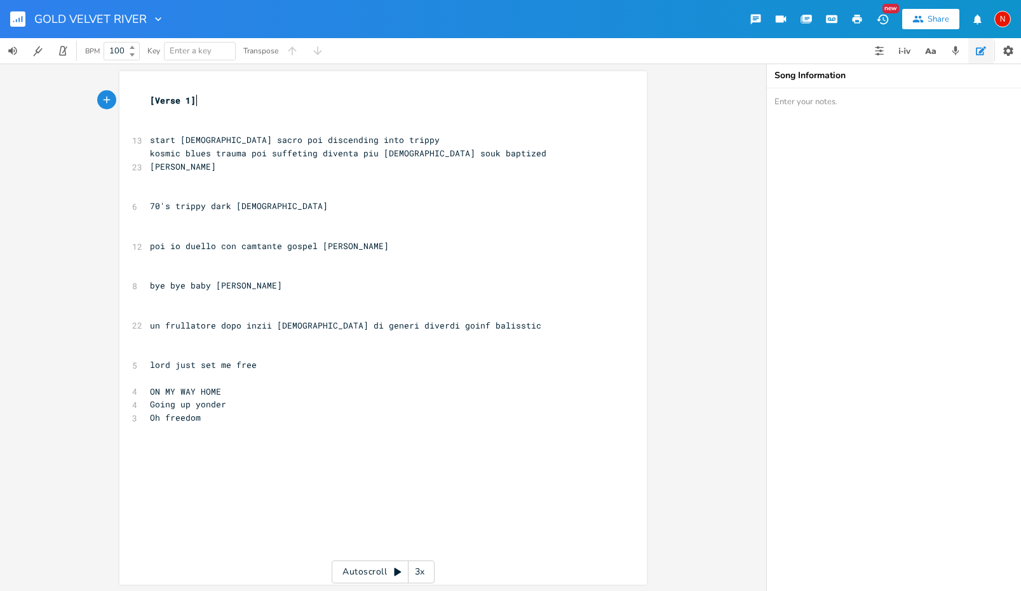
scroll to position [0, 1]
click at [1011, 50] on icon "button" at bounding box center [1008, 51] width 10 height 10
click at [152, 24] on icon "button" at bounding box center [158, 19] width 13 height 13
click at [172, 75] on span "[PERSON_NAME]" at bounding box center [167, 79] width 34 height 9
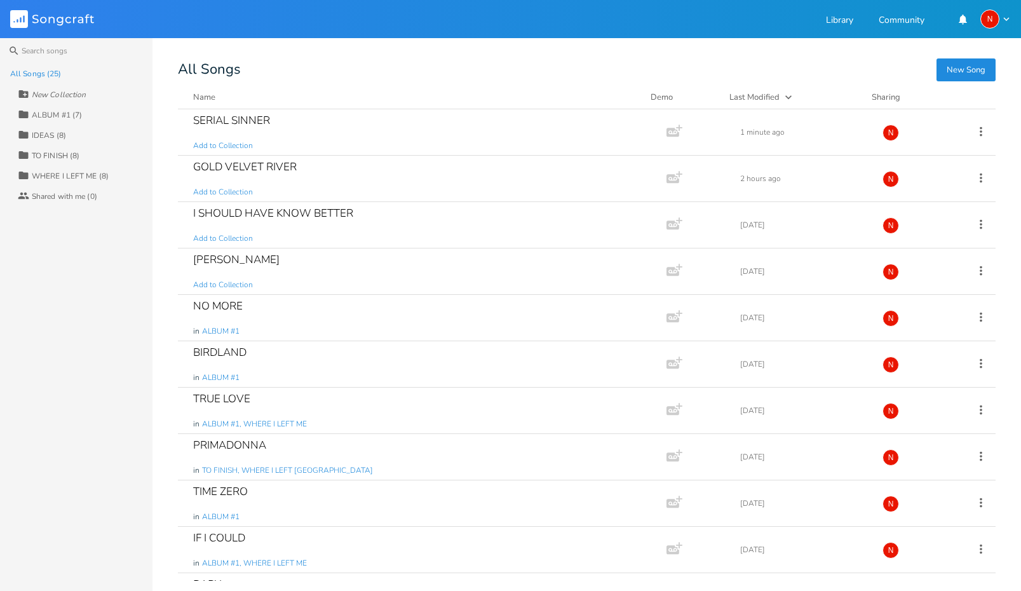
click at [20, 22] on rect at bounding box center [19, 19] width 18 height 18
